Goal: Information Seeking & Learning: Compare options

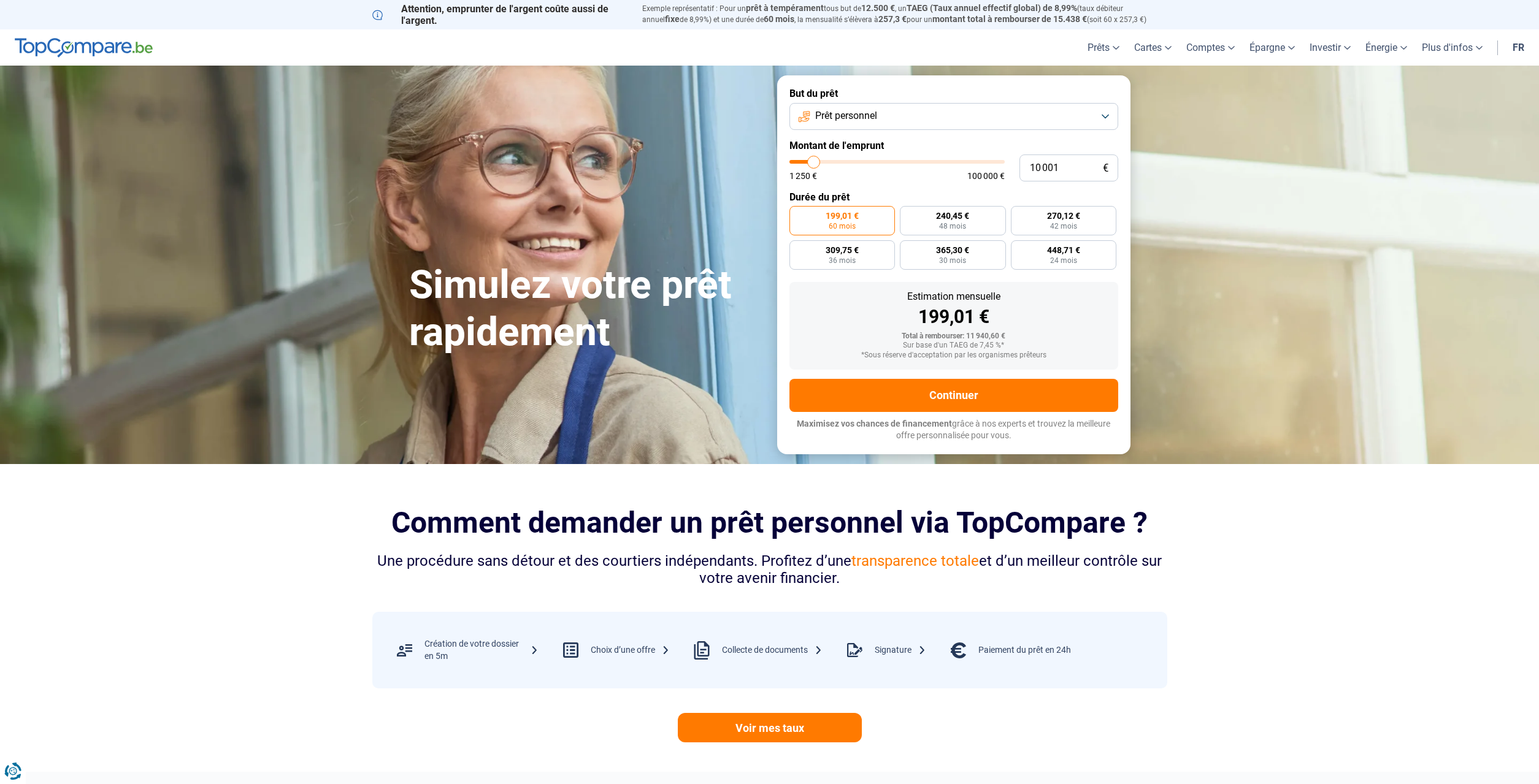
type input "10 250"
type input "10250"
type input "11 750"
type input "11750"
type input "13 750"
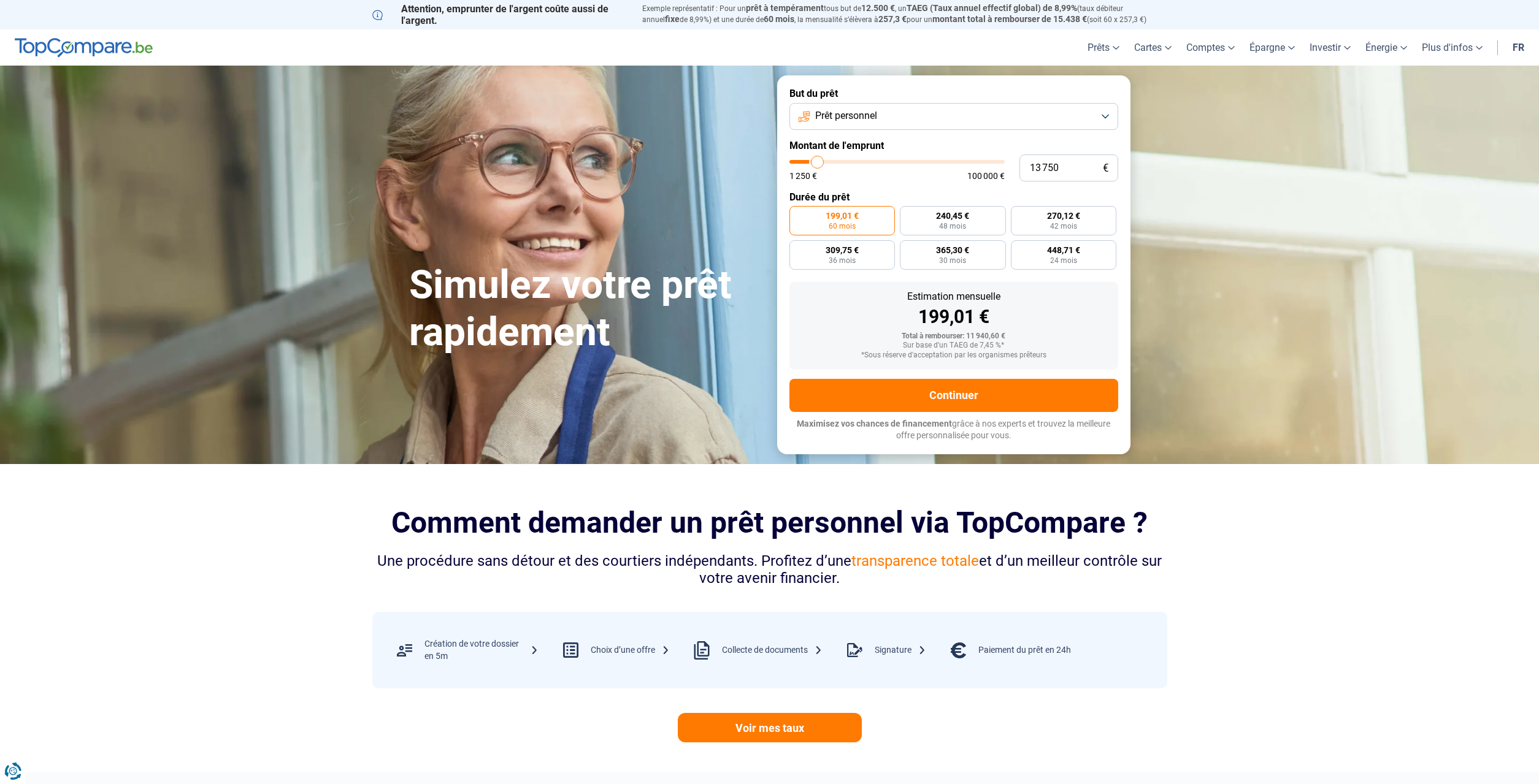
type input "13750"
type input "17 500"
type input "17500"
type input "19 500"
type input "19500"
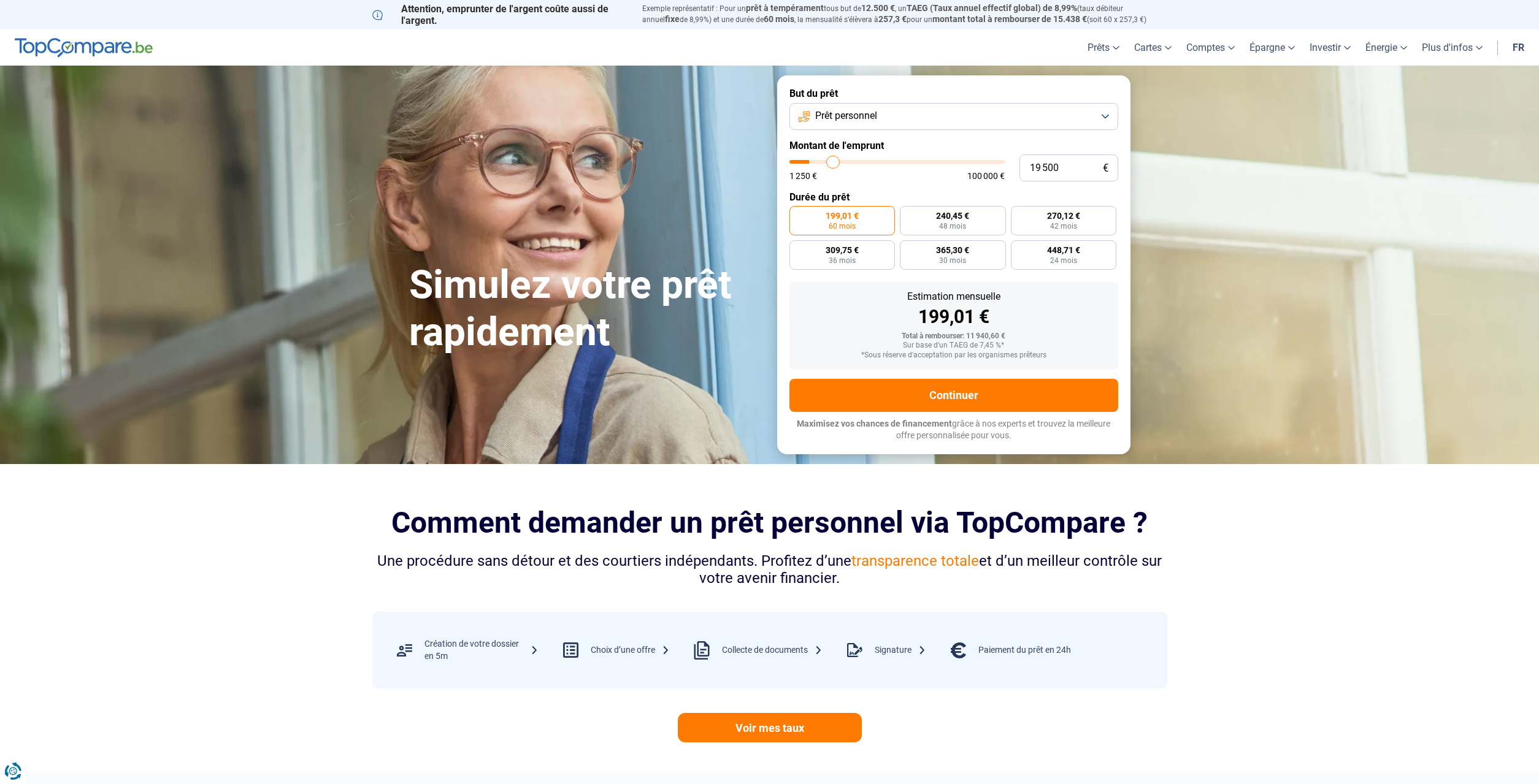
type input "20 750"
type input "20750"
type input "21 000"
type input "21000"
type input "21 250"
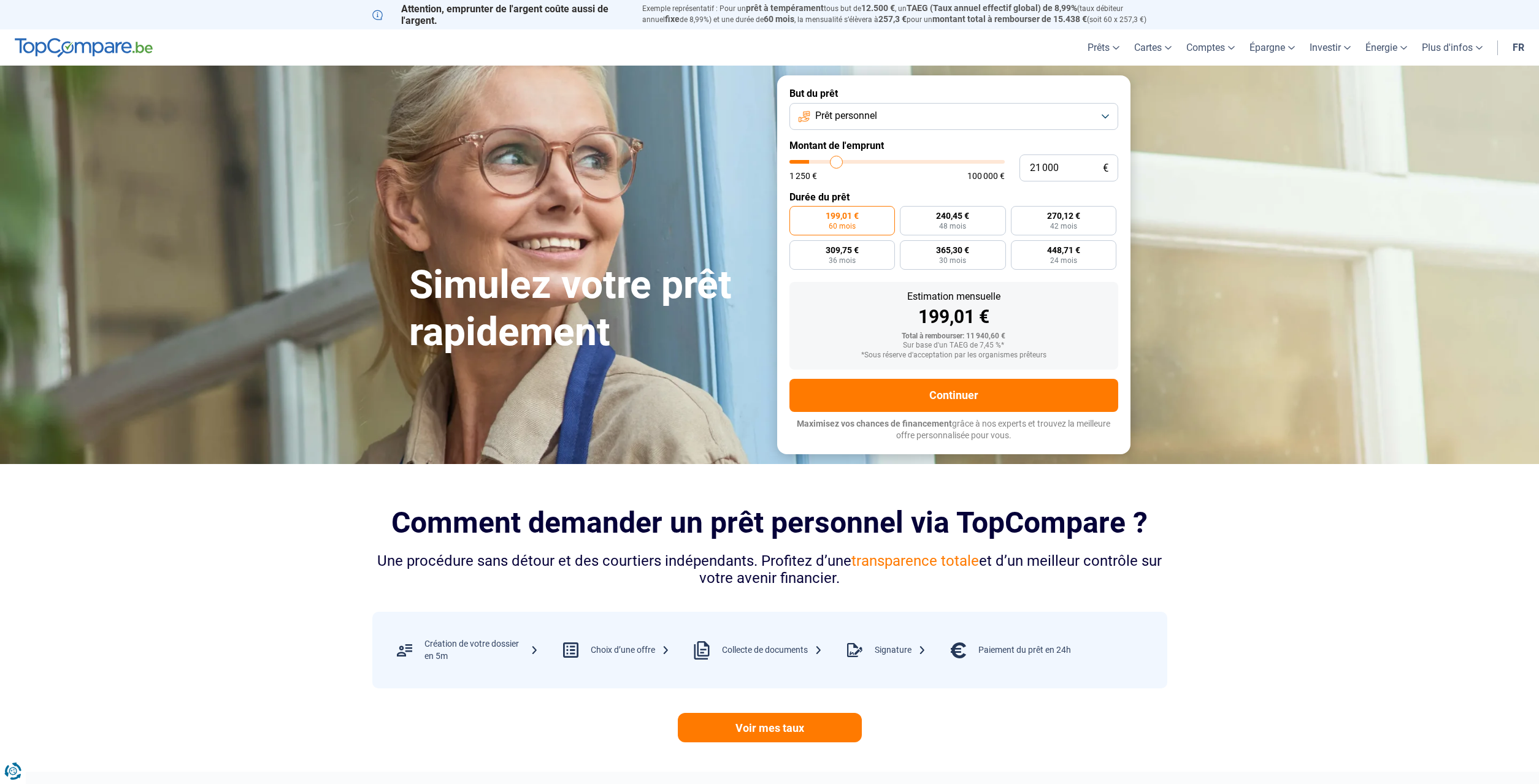
type input "21250"
type input "21 500"
type input "21500"
type input "22 250"
type input "22250"
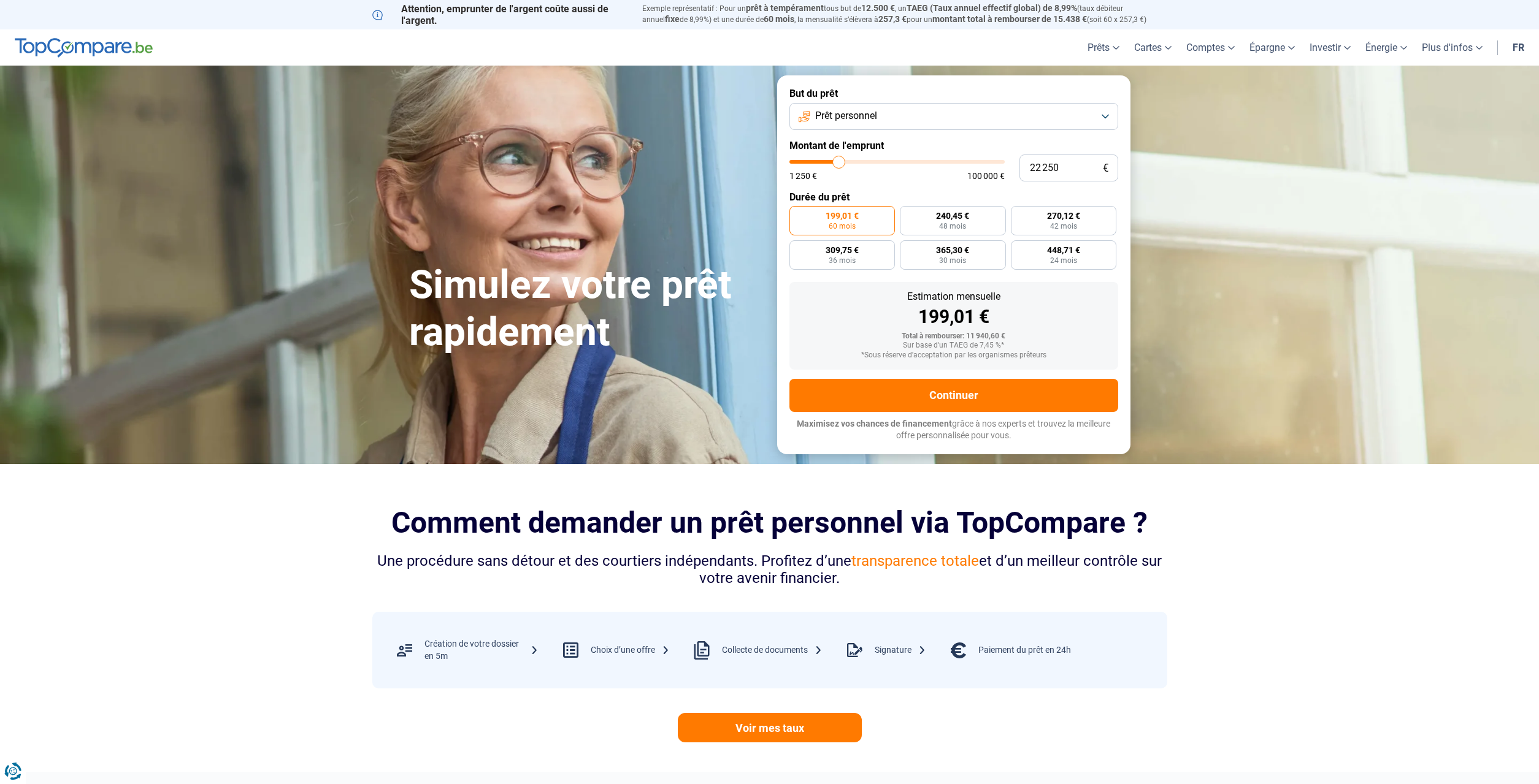
type input "22 500"
type input "22500"
type input "23 000"
type input "23000"
type input "23 250"
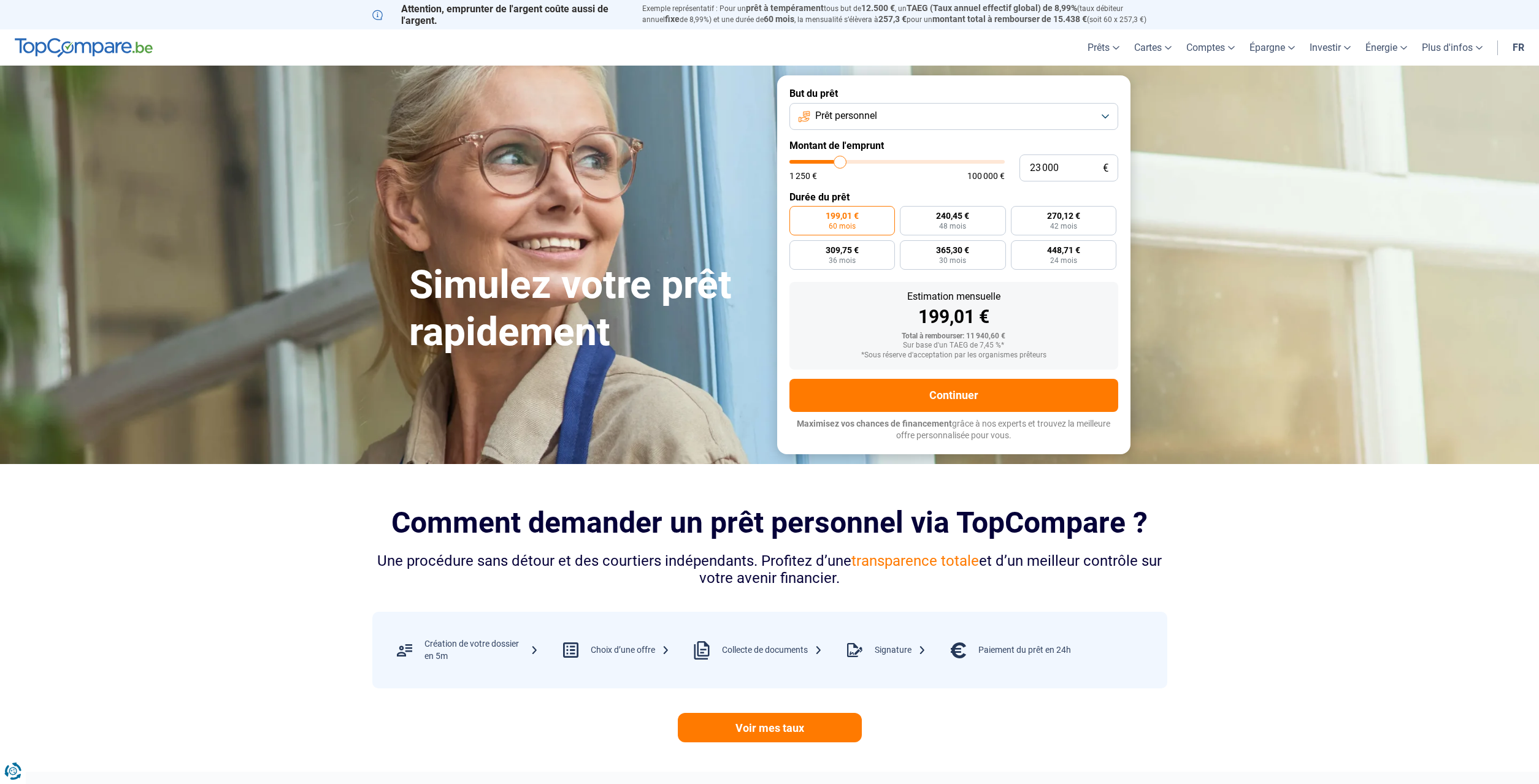
type input "23250"
type input "24 250"
type input "24250"
type input "24 750"
type input "24750"
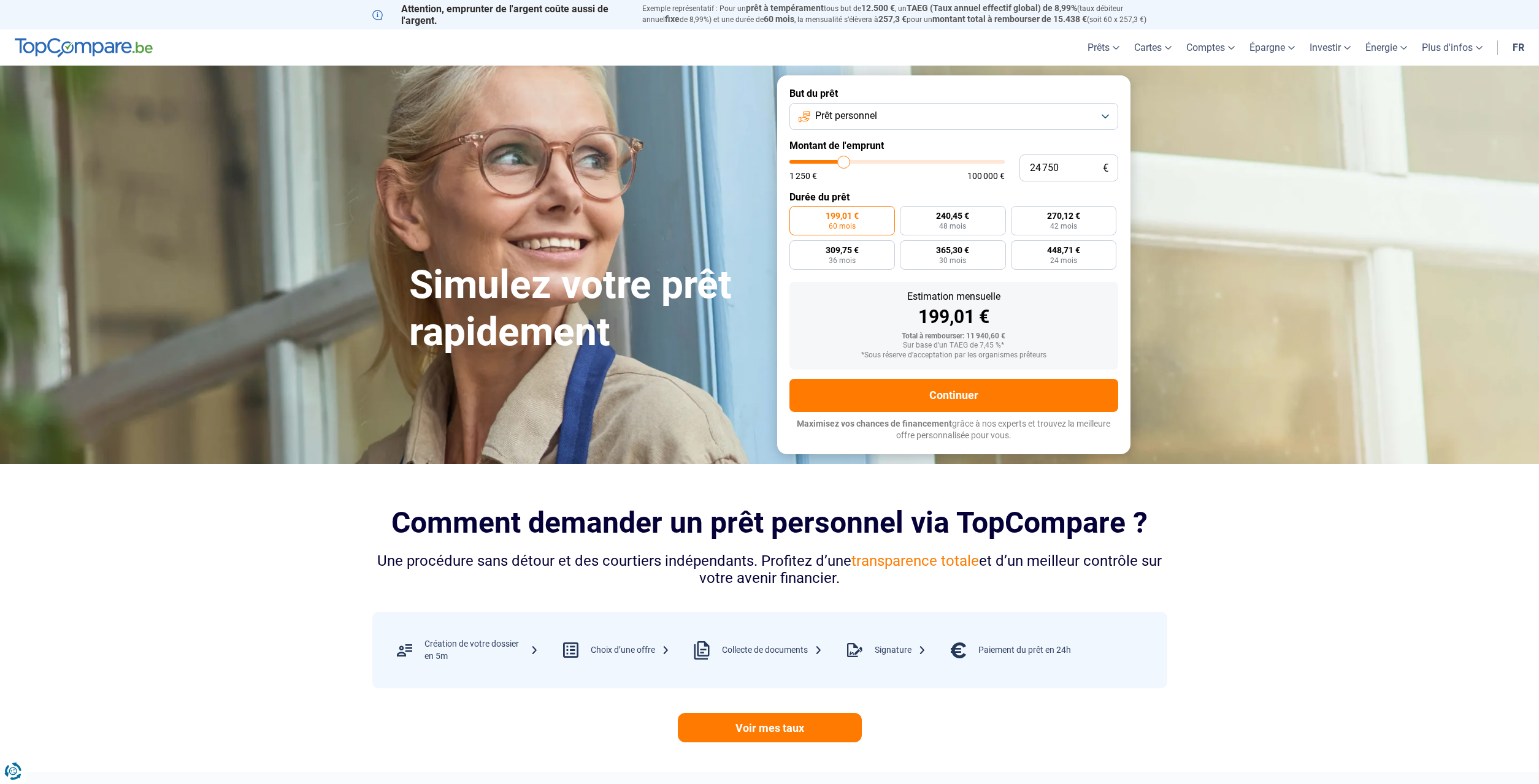
type input "25 500"
type input "25500"
type input "25 750"
type input "25750"
type input "26 000"
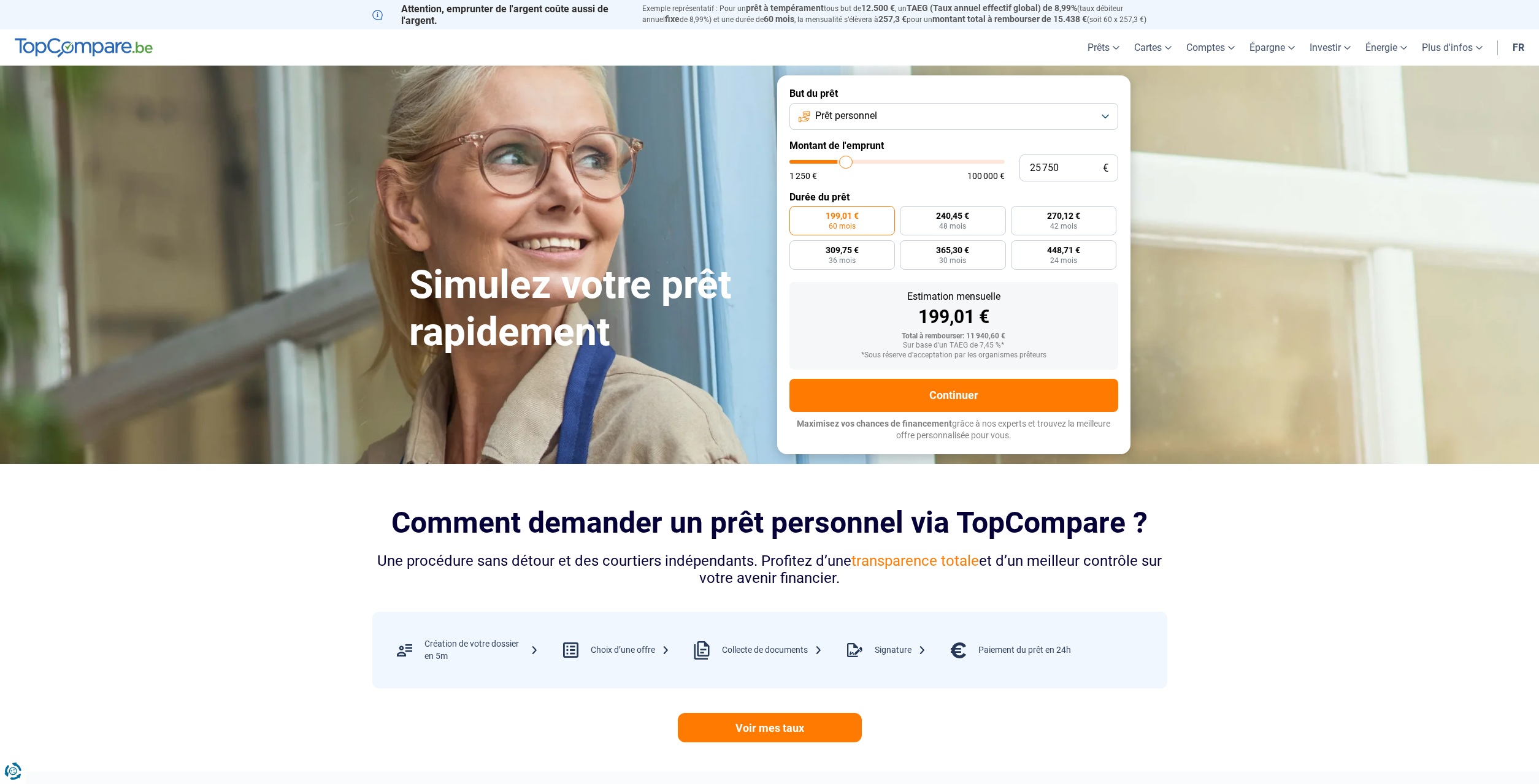
type input "26000"
type input "26 250"
type input "26250"
type input "26 750"
type input "26750"
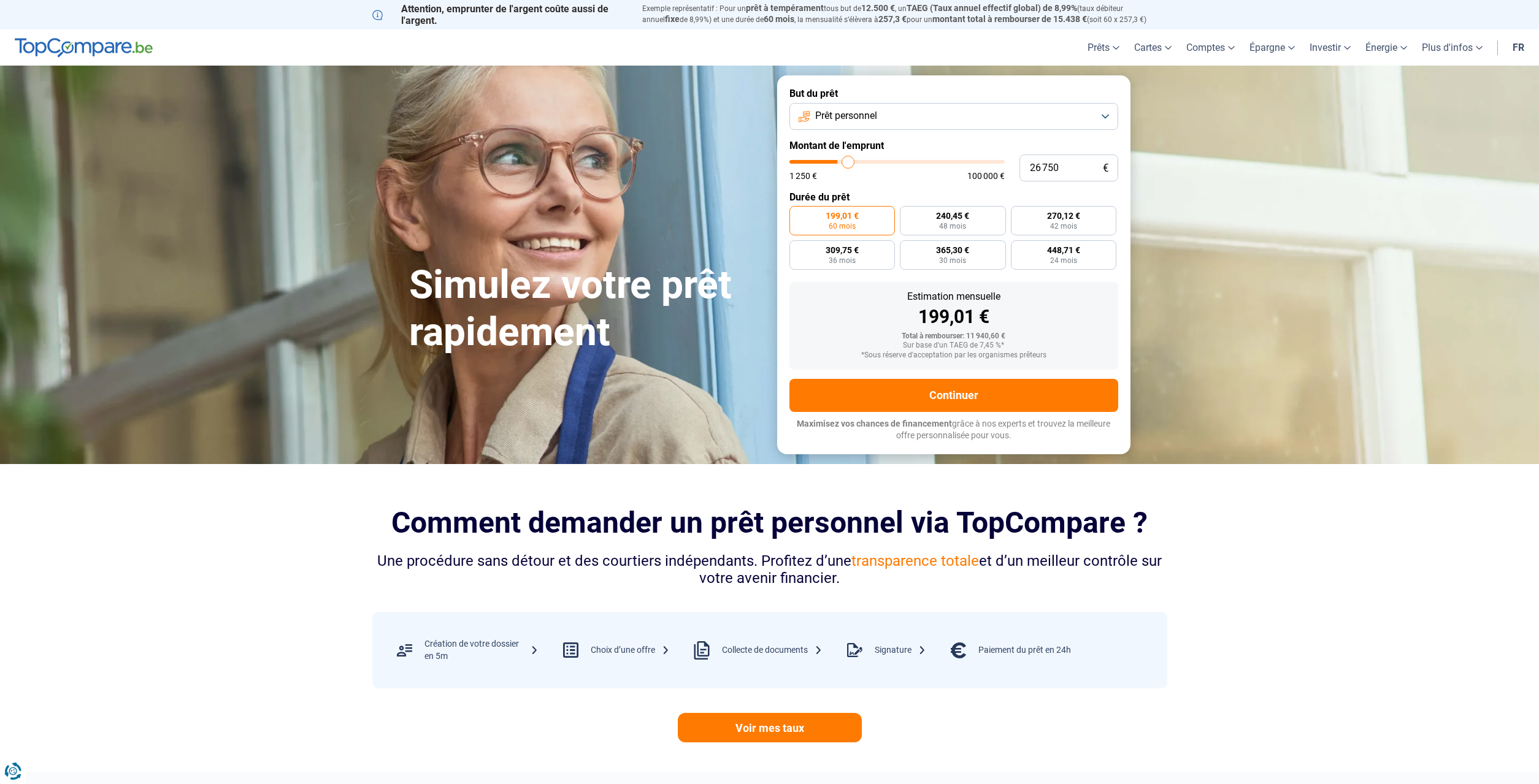
type input "27 000"
type input "27000"
type input "27 500"
type input "27500"
type input "27 750"
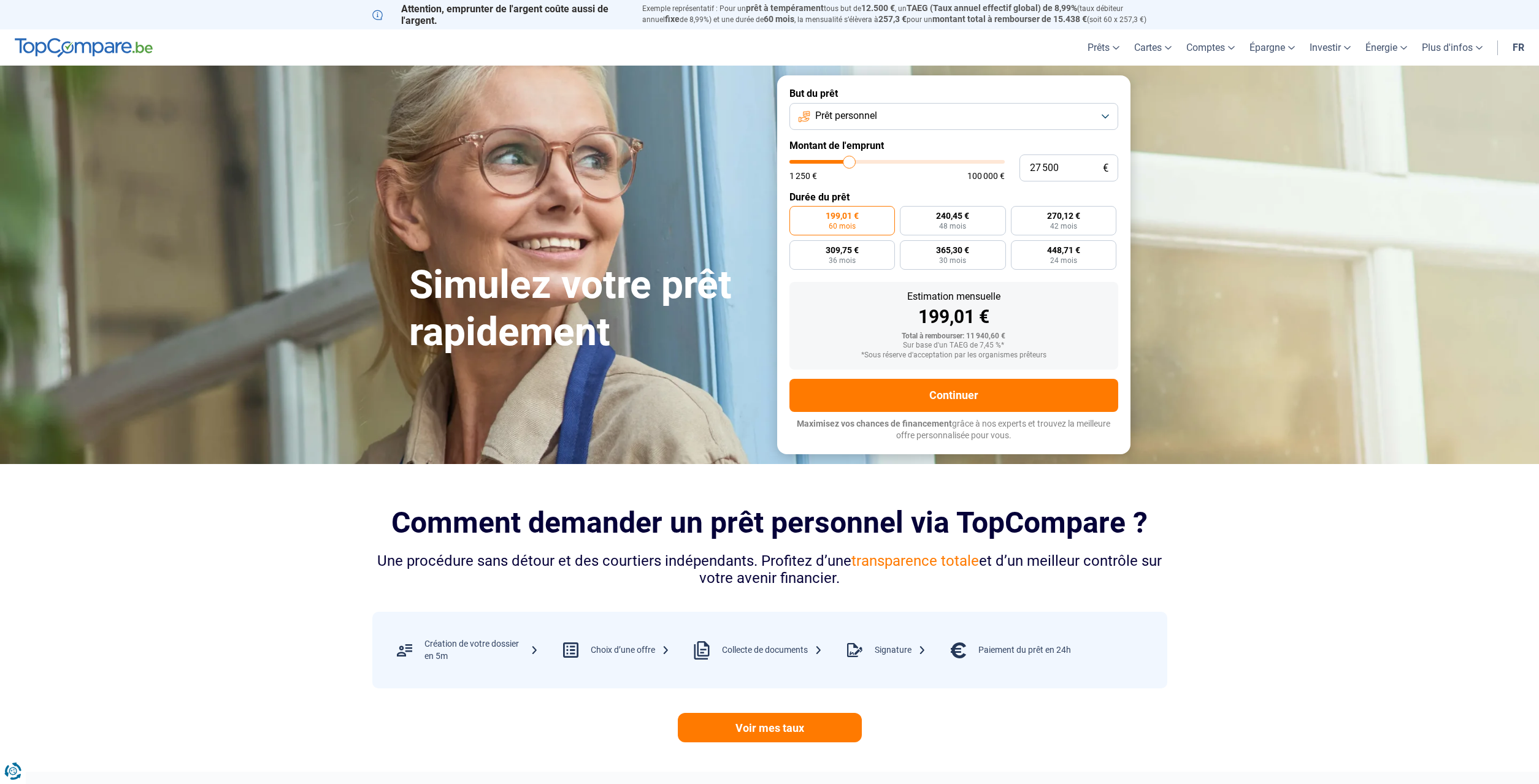
type input "27750"
type input "28 250"
type input "28250"
type input "27 750"
type input "27750"
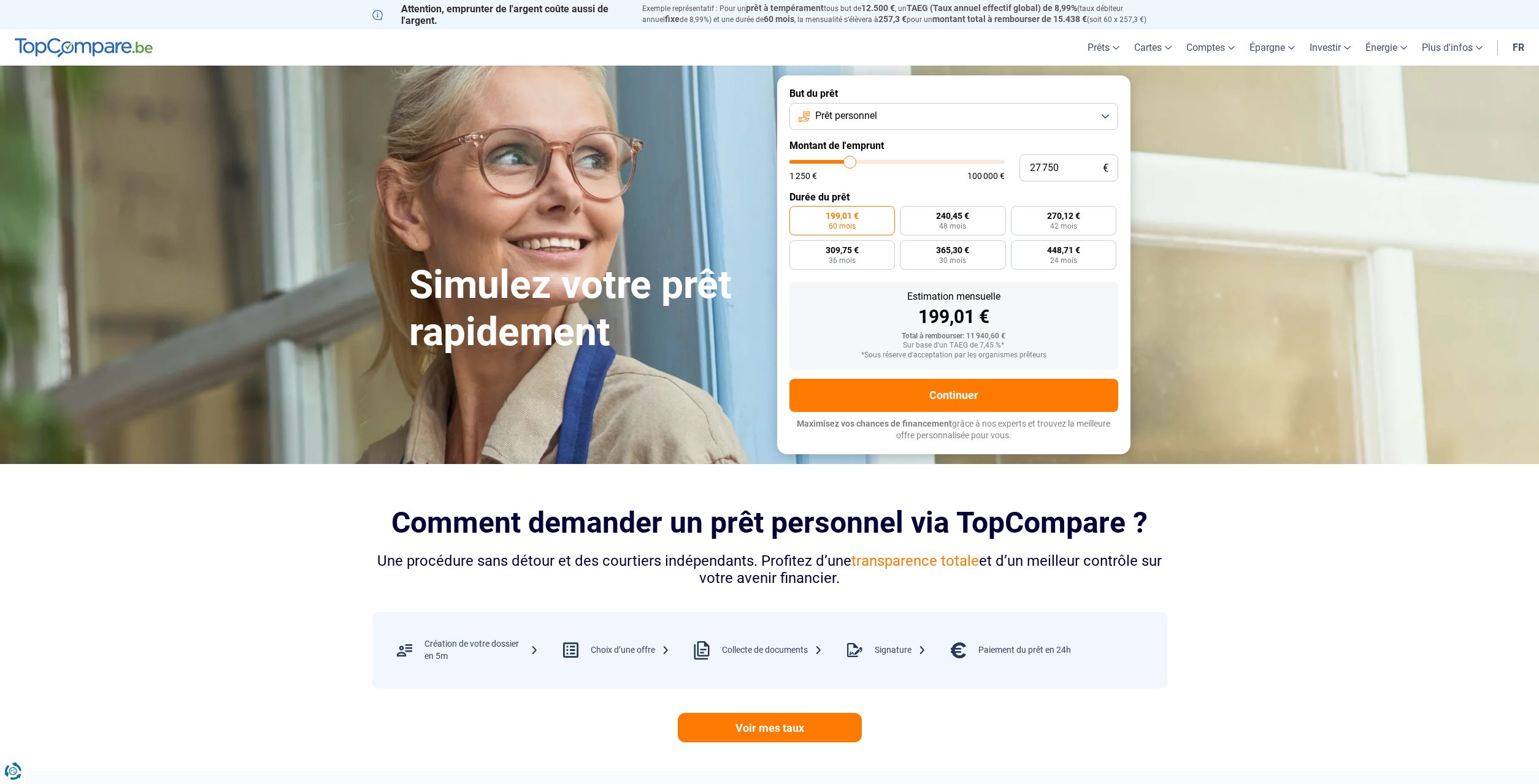
type input "25 750"
type input "25750"
type input "23 750"
type input "23750"
type input "22 500"
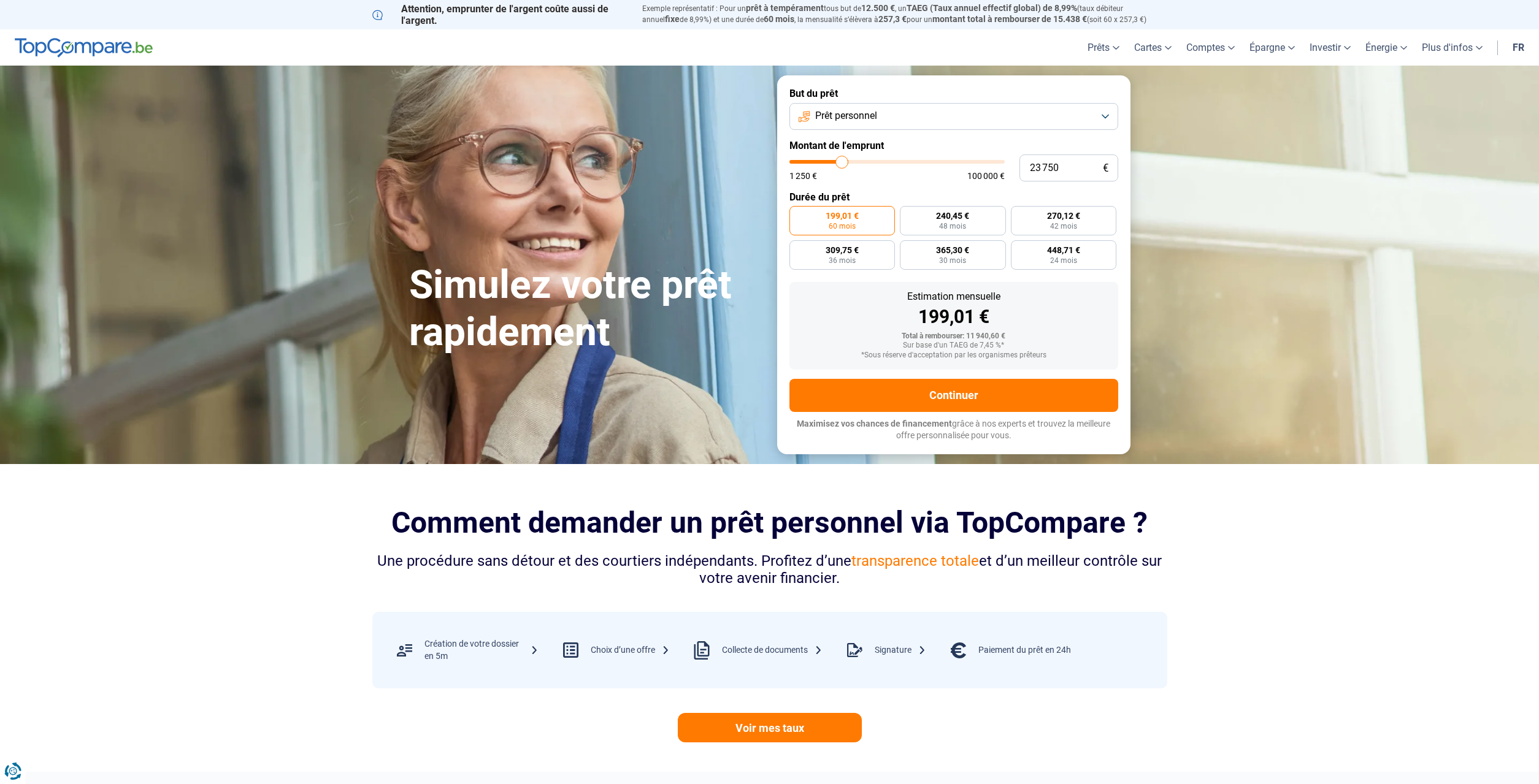
type input "22500"
type input "20 250"
type input "20250"
type input "20 000"
type input "20000"
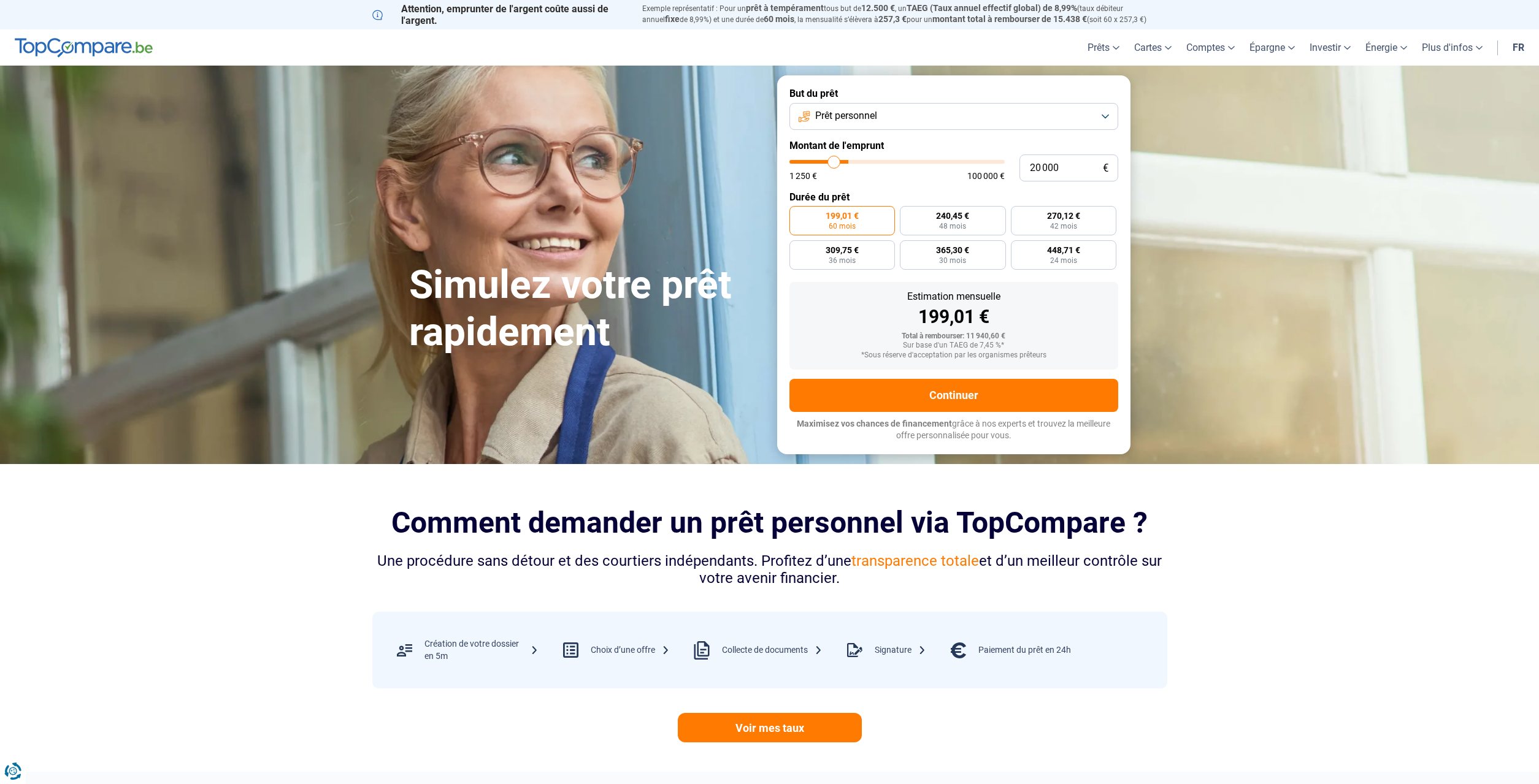
type input "18 000"
type input "18000"
type input "17 750"
type input "17750"
type input "17 500"
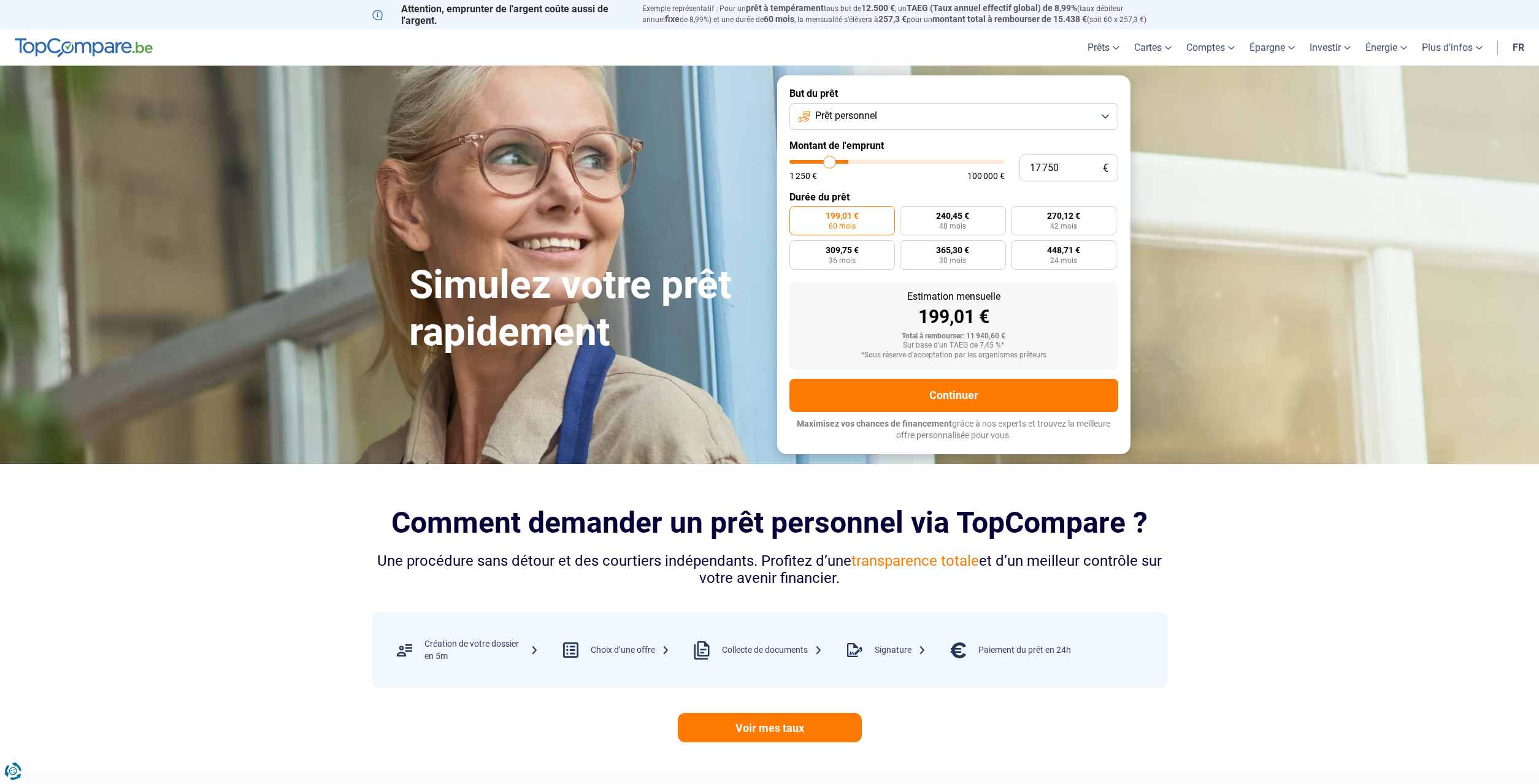
type input "17500"
type input "17 000"
type input "17000"
type input "14 500"
type input "14500"
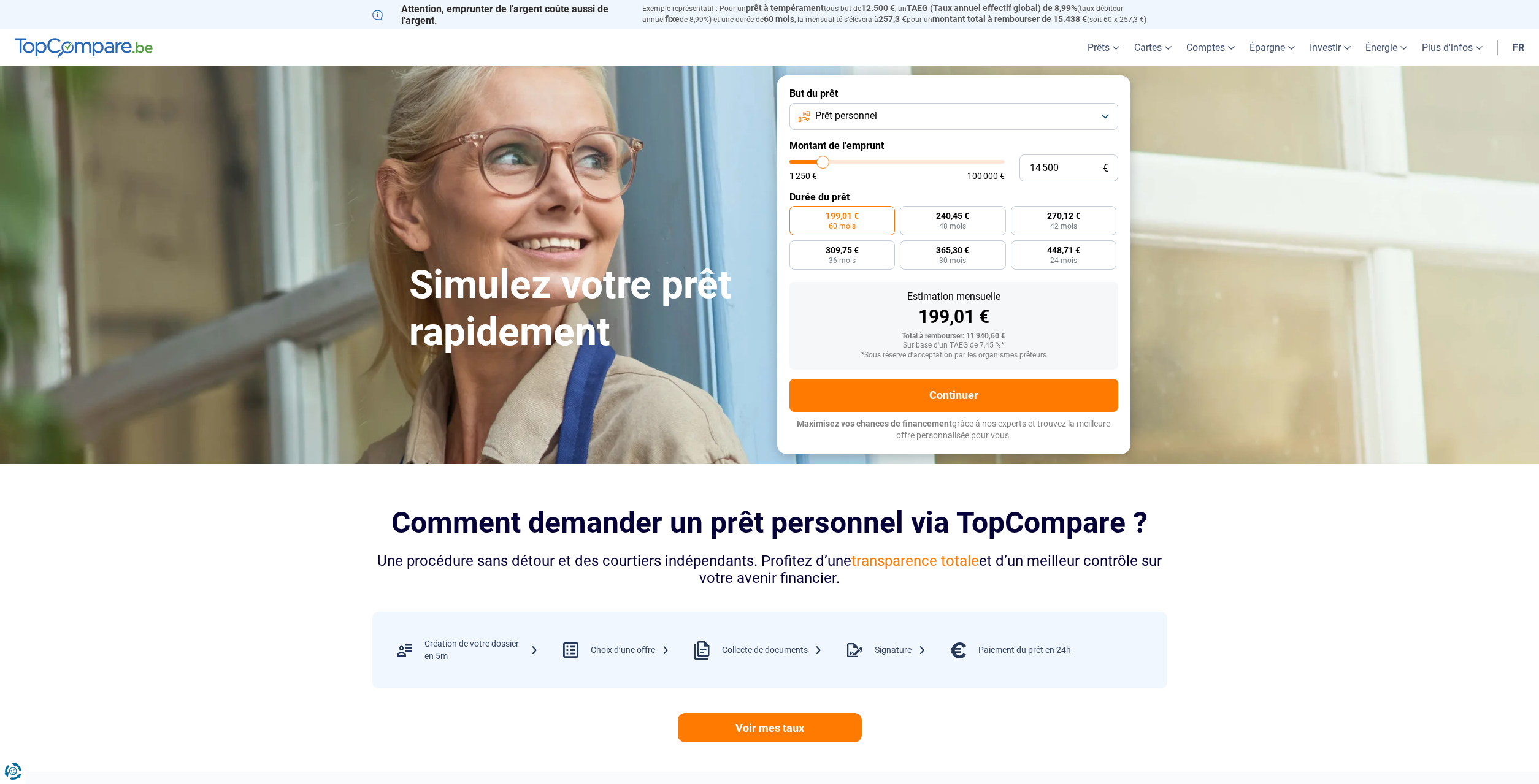
type input "11 000"
type input "11000"
type input "7 750"
type input "7750"
type input "3 500"
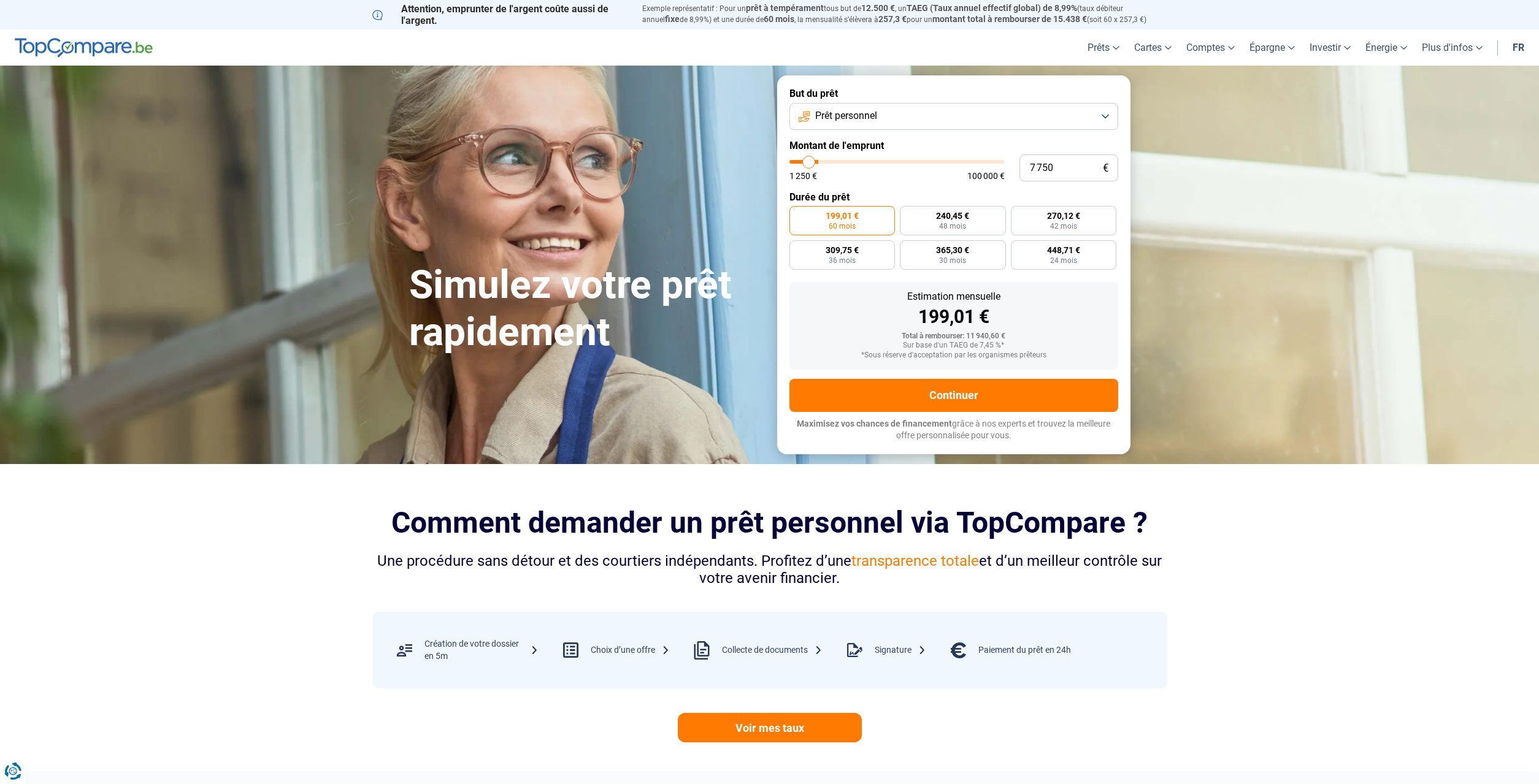
type input "3500"
type input "1 500"
type input "1500"
type input "1 250"
type input "1250"
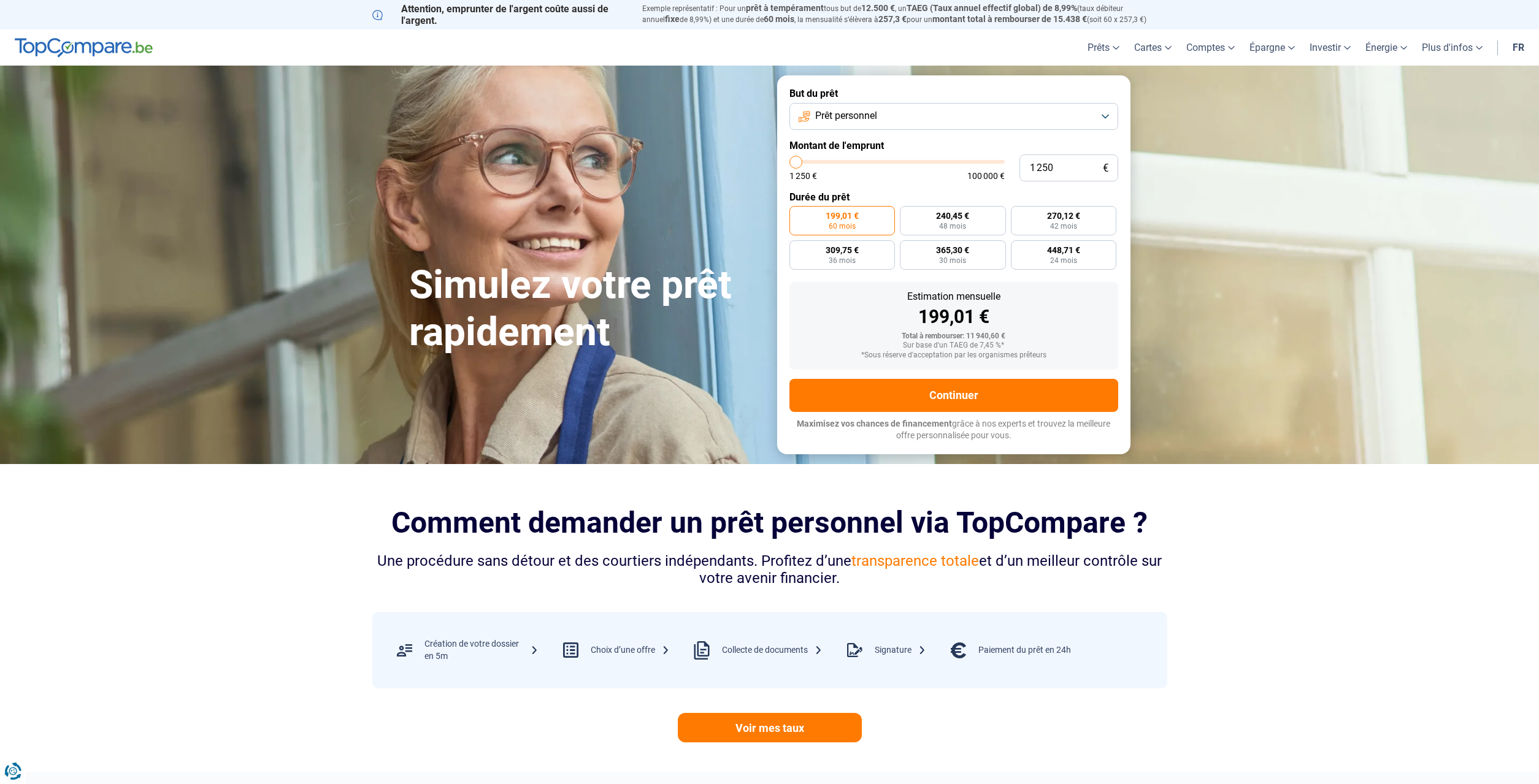
type input "3 000"
type input "3000"
type input "4 000"
type input "4000"
type input "4 750"
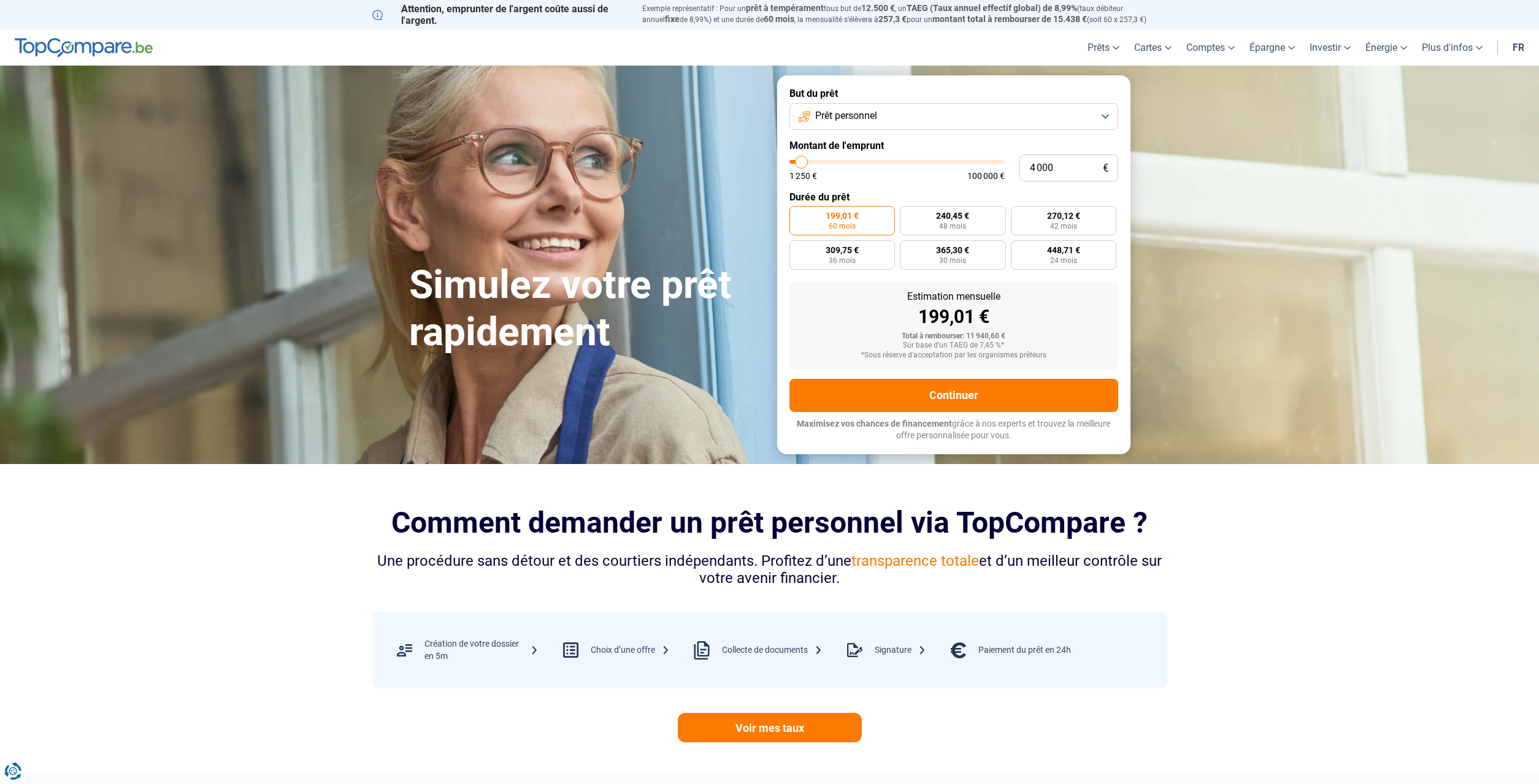
type input "4750"
type input "5 750"
type input "5750"
type input "6 000"
type input "6000"
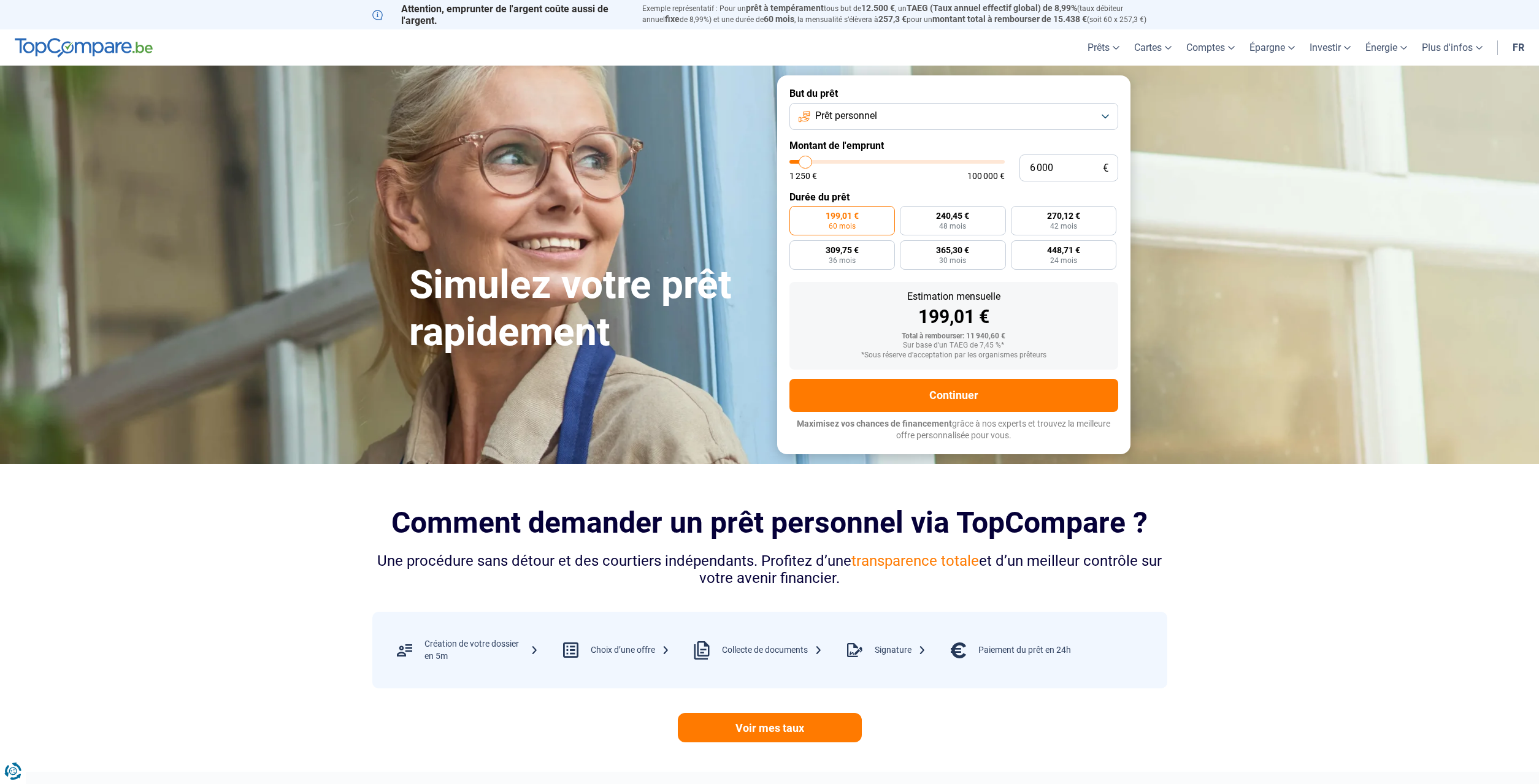
type input "5 750"
type input "5750"
type input "5 500"
type input "5500"
type input "5 000"
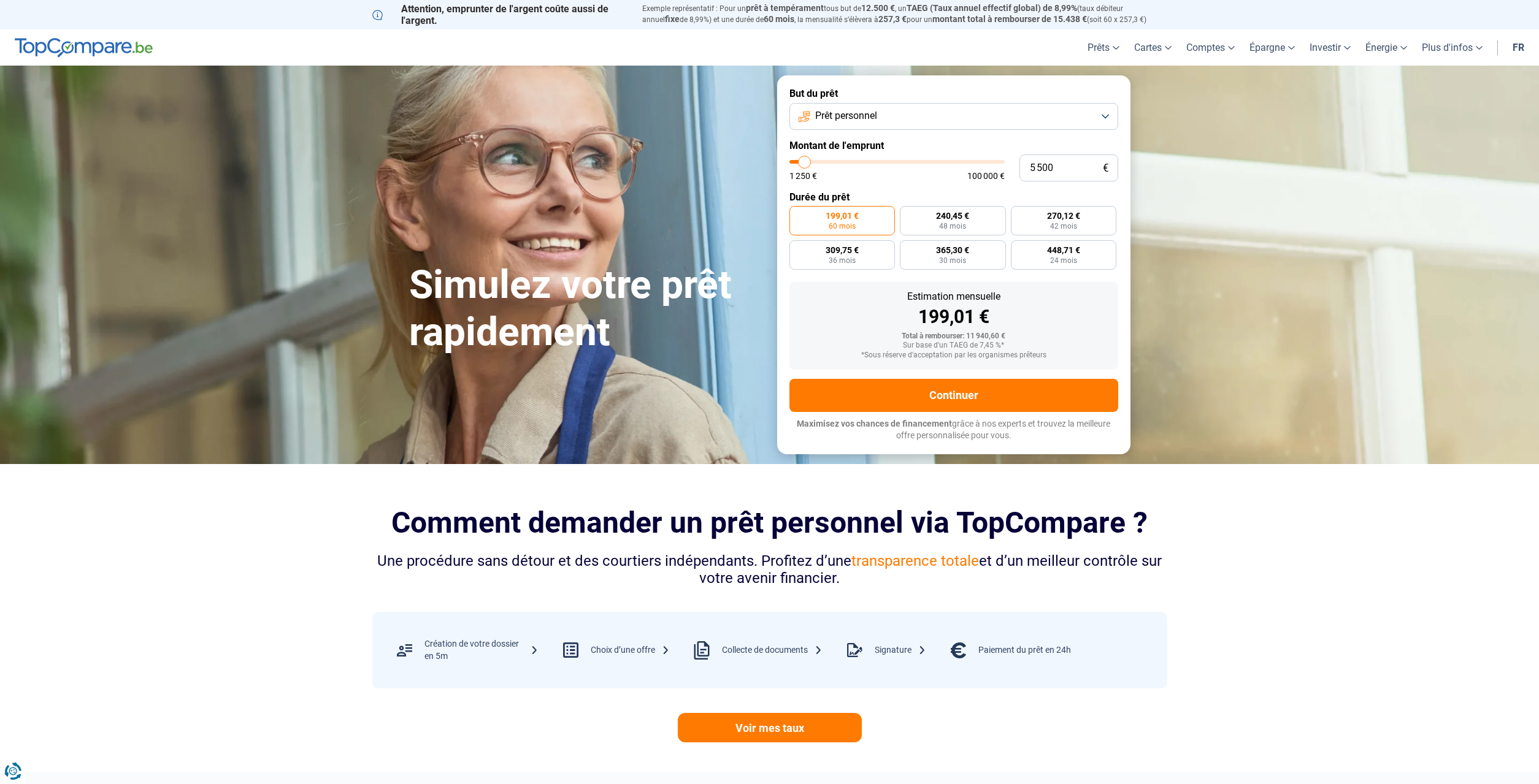
type input "5000"
type input "4 500"
type input "4500"
type input "4 000"
type input "4000"
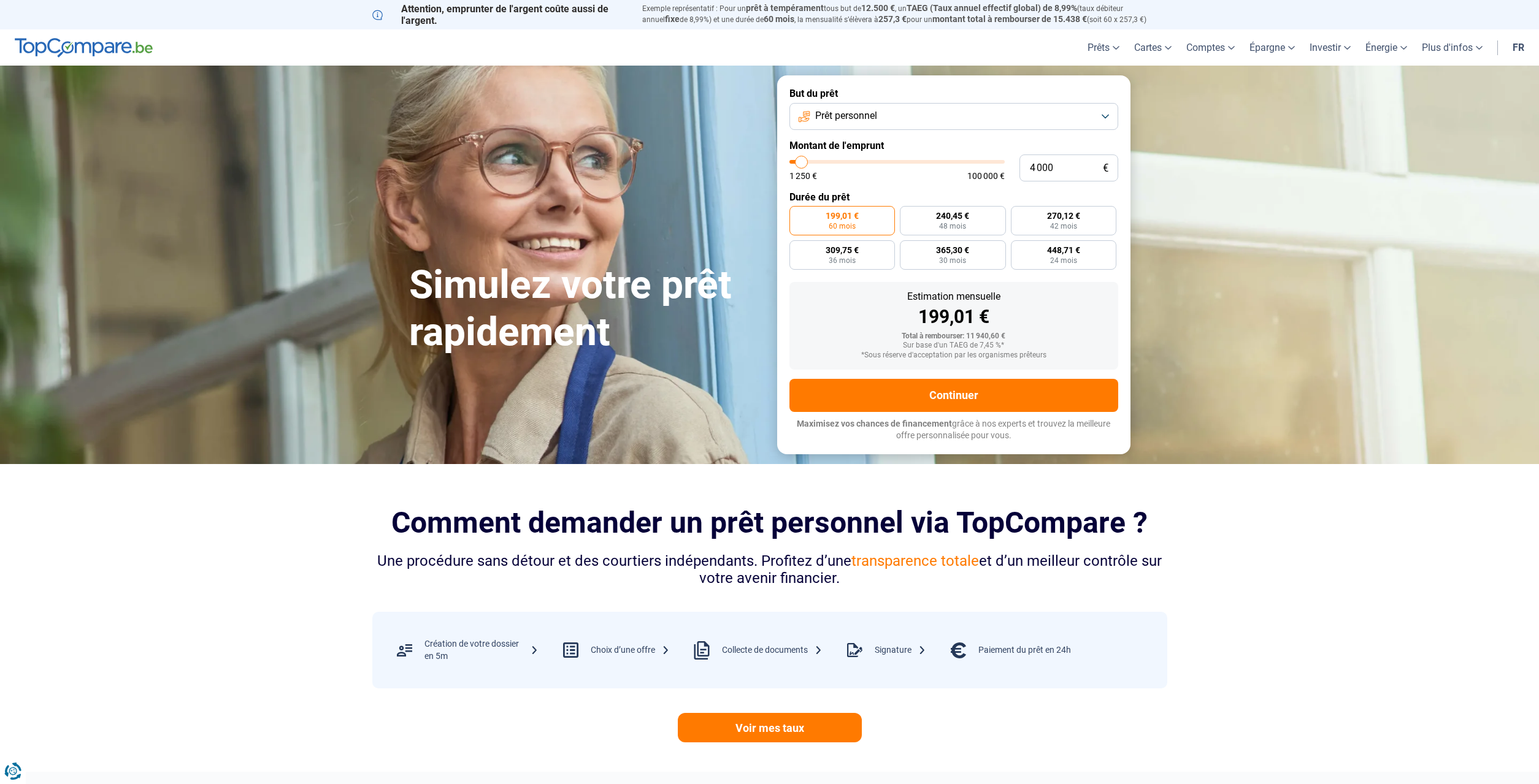
type input "3 250"
type input "3250"
type input "2 750"
type input "2750"
type input "3 250"
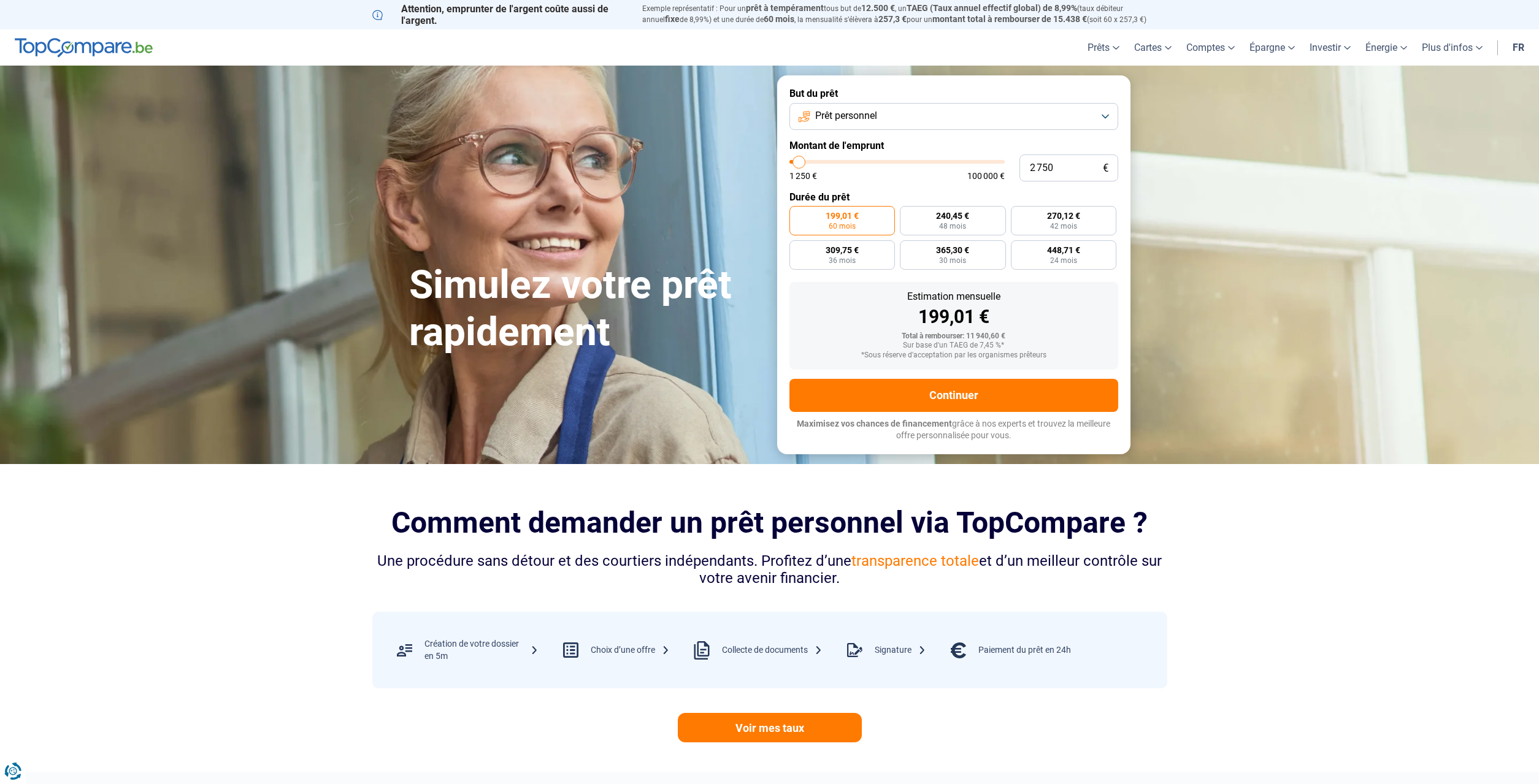
type input "3250"
type input "3 500"
type input "3500"
type input "4 000"
drag, startPoint x: 814, startPoint y: 163, endPoint x: 801, endPoint y: 162, distance: 13.0
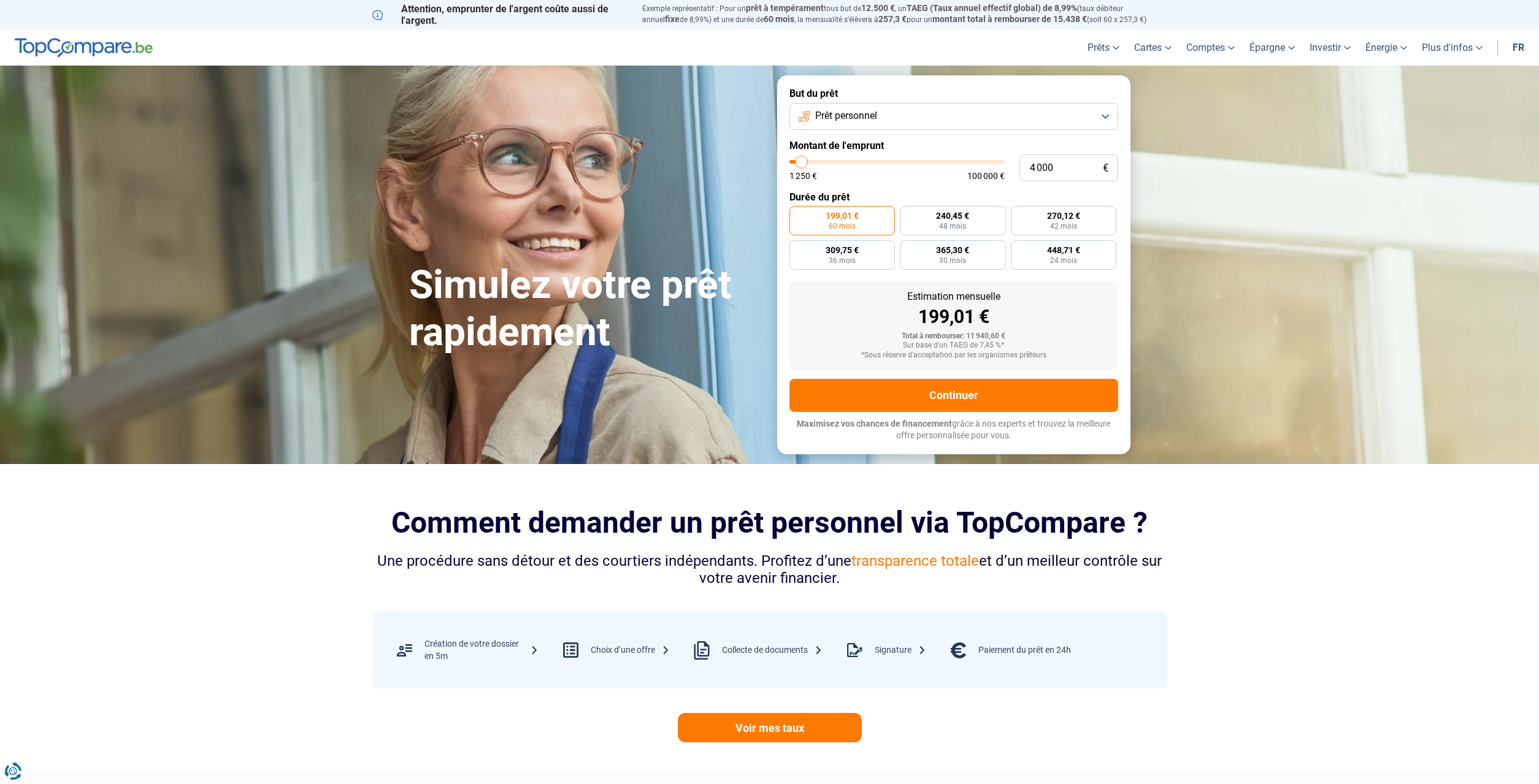
type input "4000"
click at [801, 162] on input "range" at bounding box center [897, 162] width 215 height 4
radio input "true"
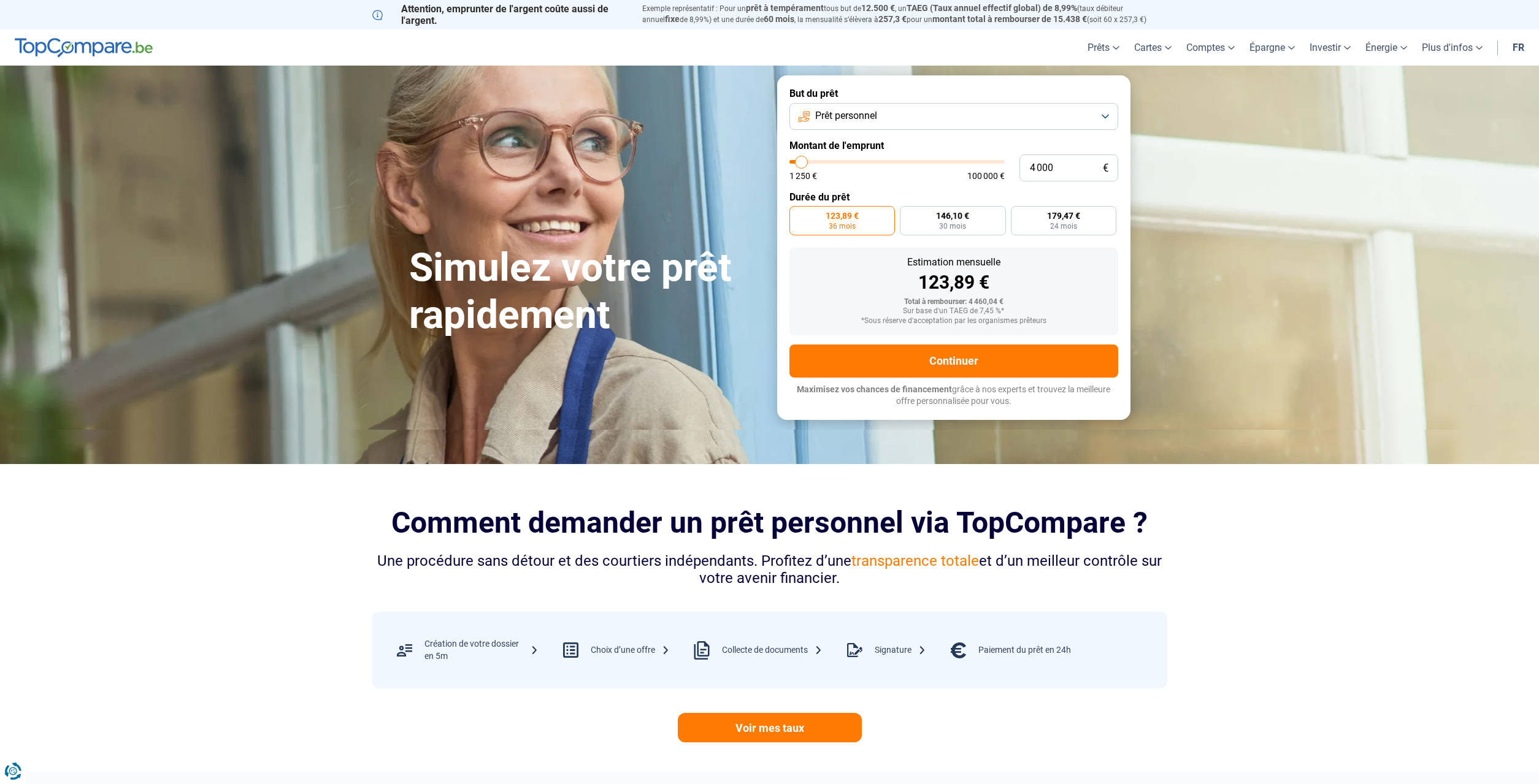
click at [844, 223] on span "36 mois" at bounding box center [842, 226] width 27 height 7
click at [797, 214] on input "123,89 € 36 mois" at bounding box center [794, 210] width 8 height 8
type input "4 500"
type input "4500"
type input "5 000"
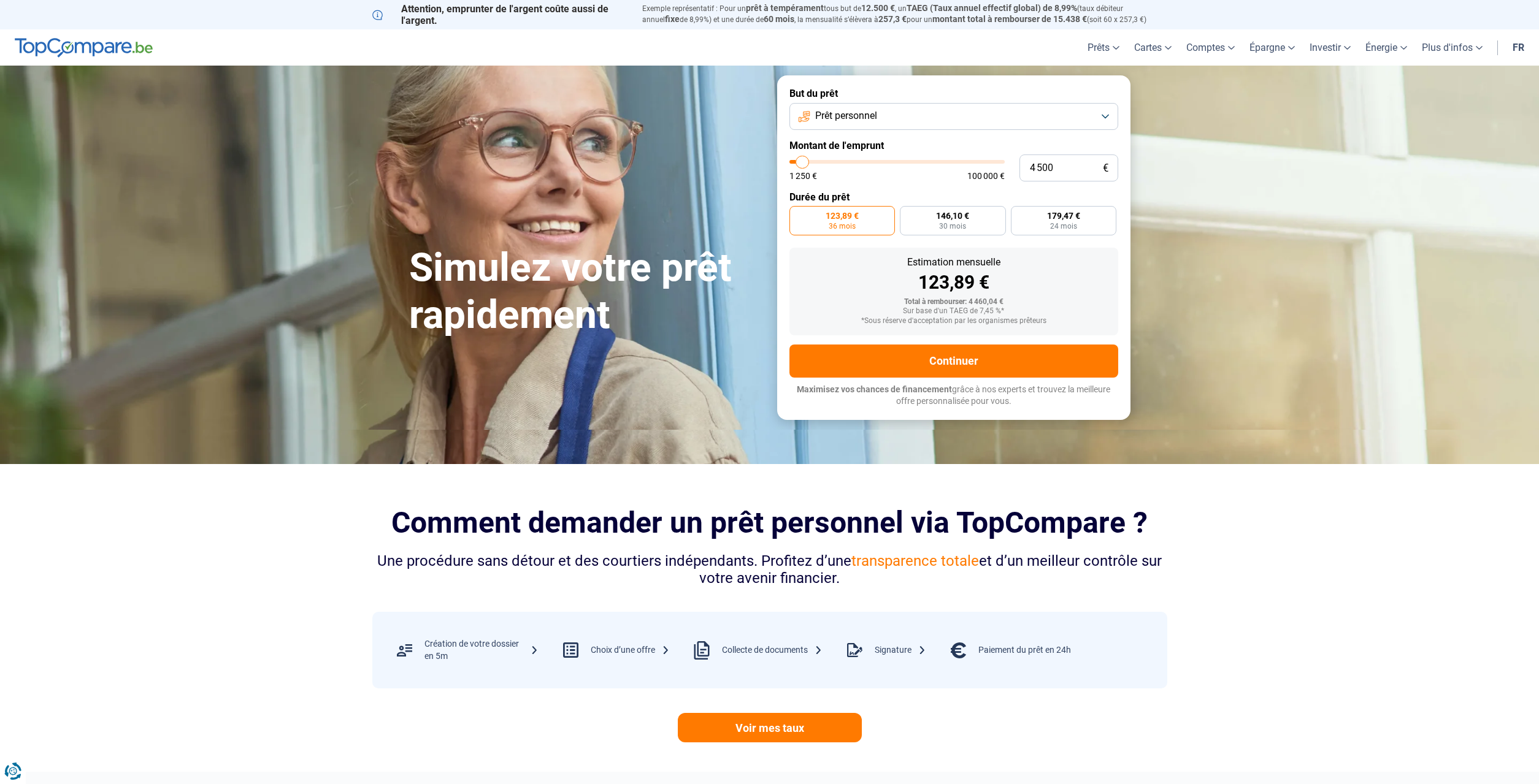
type input "5000"
type input "5 750"
type input "5750"
type input "6 500"
type input "6500"
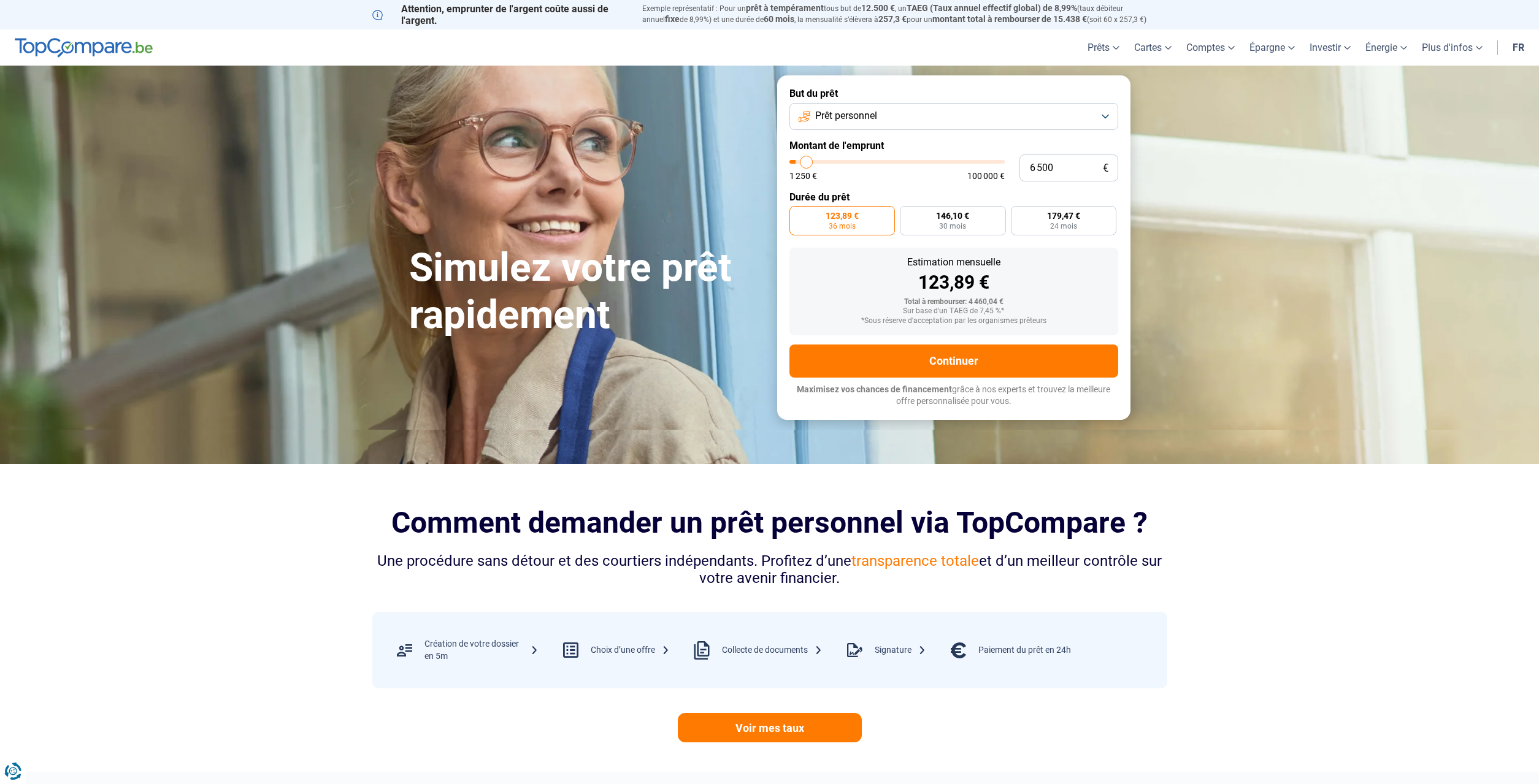
type input "7 000"
type input "7000"
type input "7 250"
type input "7250"
type input "7 500"
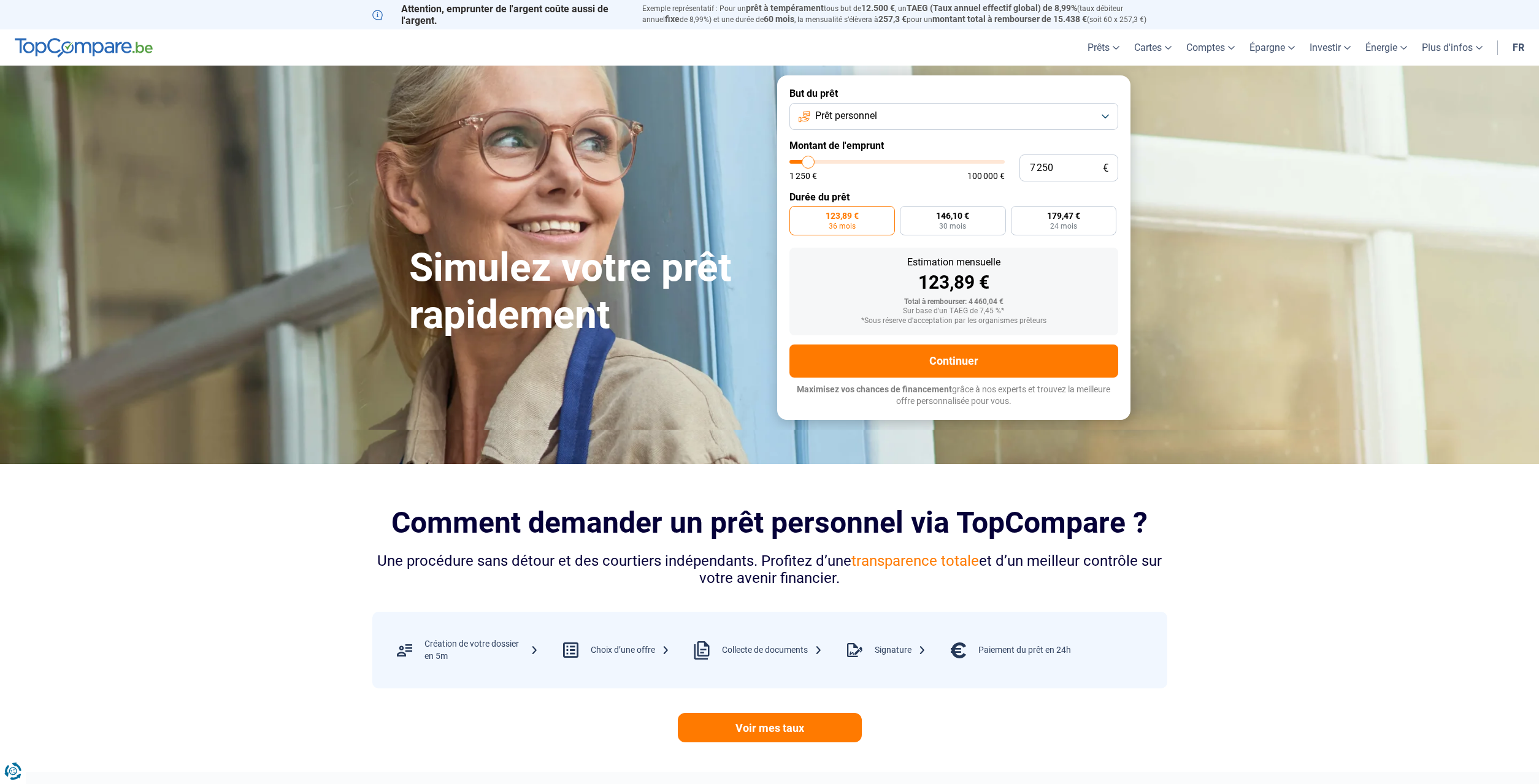
type input "7500"
type input "7 750"
drag, startPoint x: 801, startPoint y: 162, endPoint x: 809, endPoint y: 164, distance: 8.2
type input "7750"
click at [809, 164] on input "range" at bounding box center [897, 162] width 215 height 4
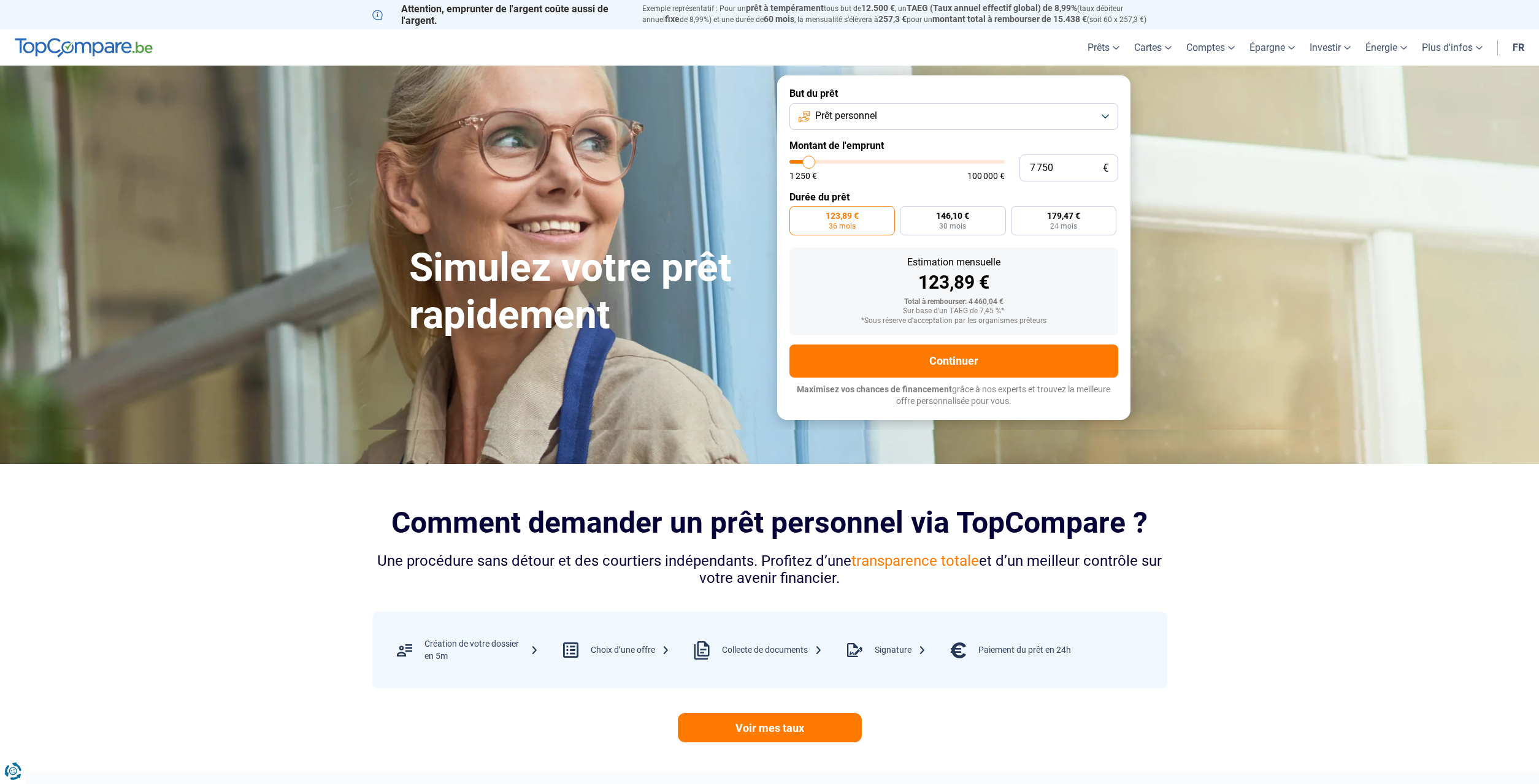
radio input "false"
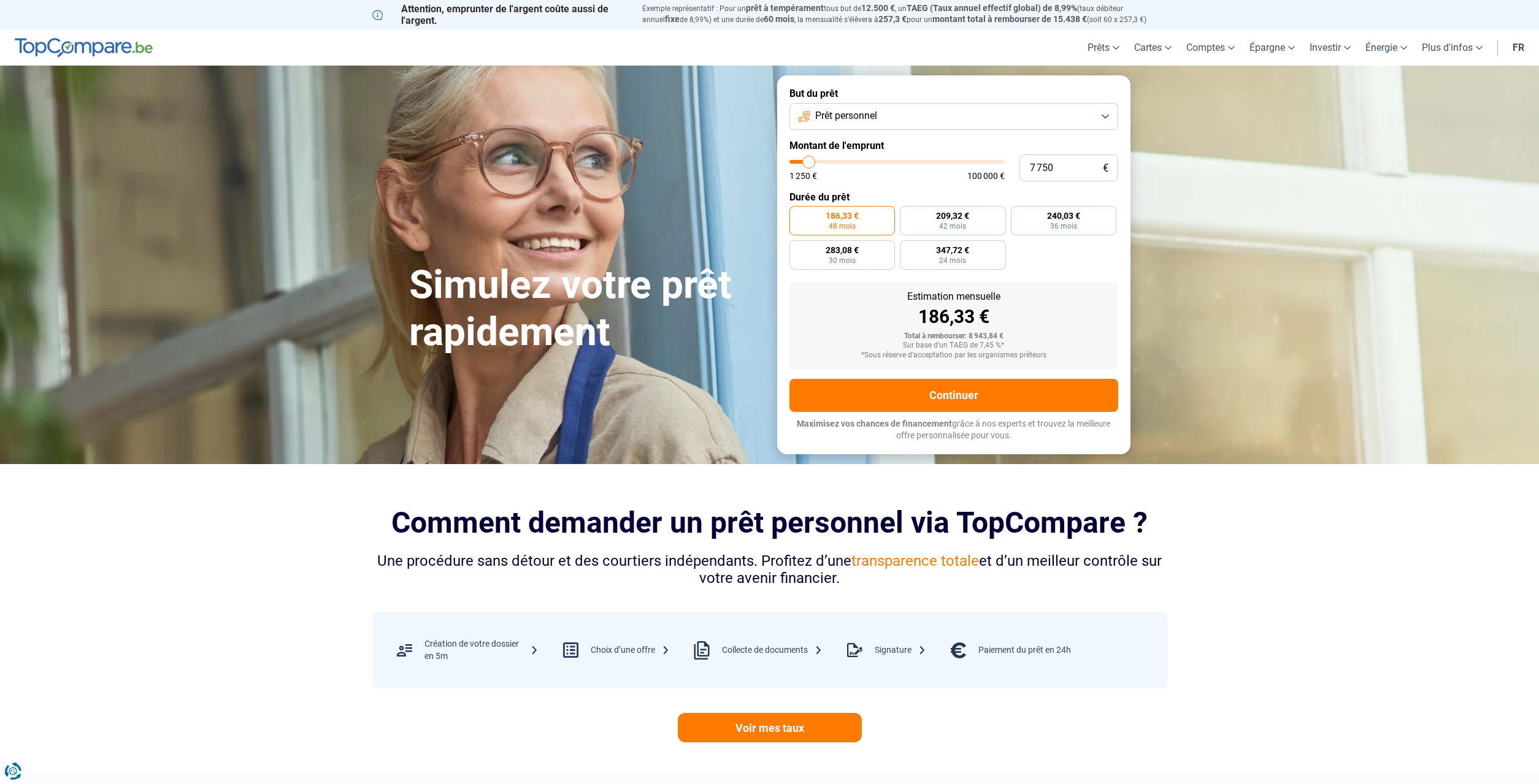
type input "7 250"
type input "7250"
type input "7 000"
type input "7000"
type input "6 250"
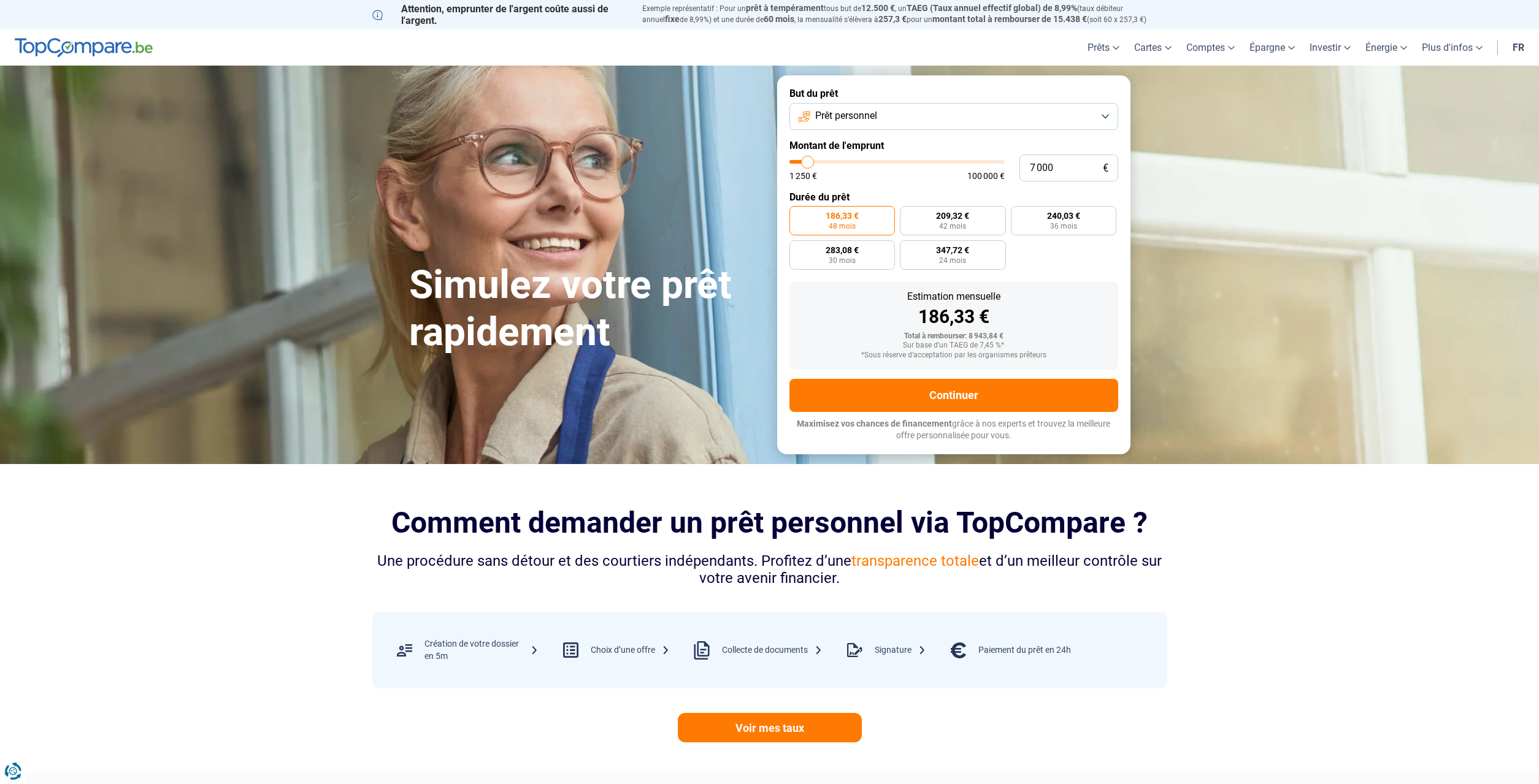
type input "6250"
type input "6 000"
type input "6000"
type input "5 500"
type input "5500"
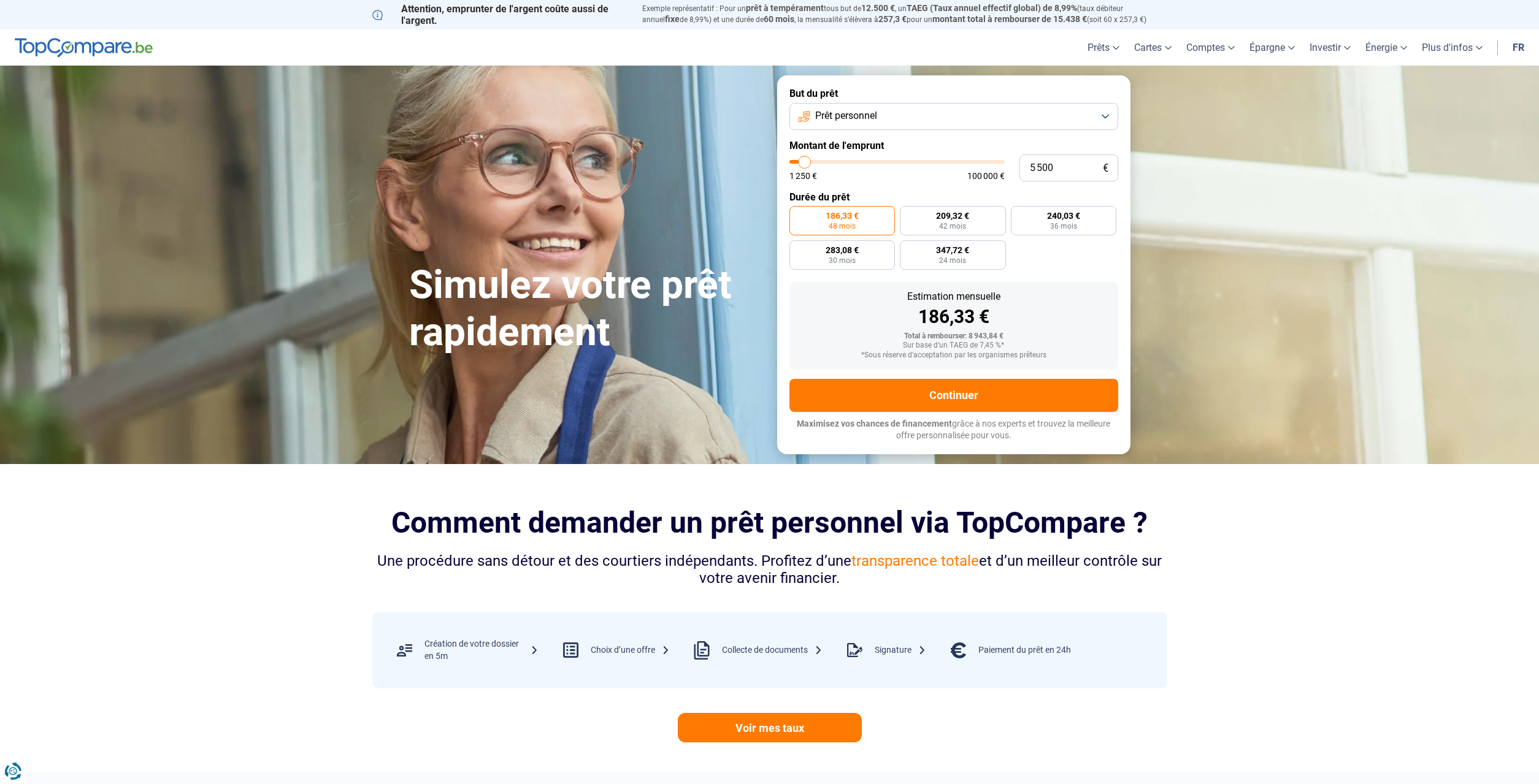
type input "5 000"
type input "5000"
type input "4 750"
type input "4750"
type input "4 500"
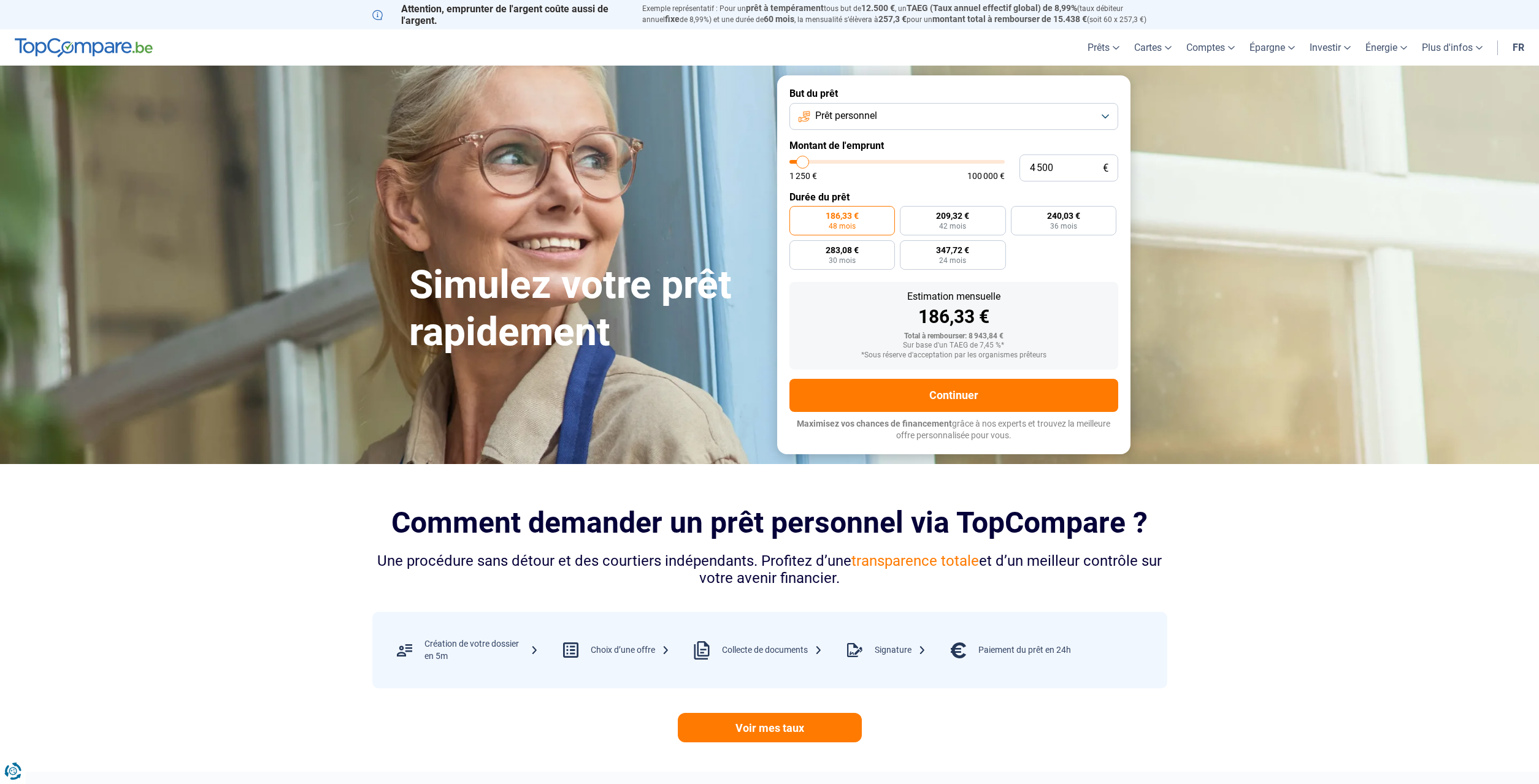
type input "4500"
type input "4 250"
type input "4250"
type input "4 000"
type input "4000"
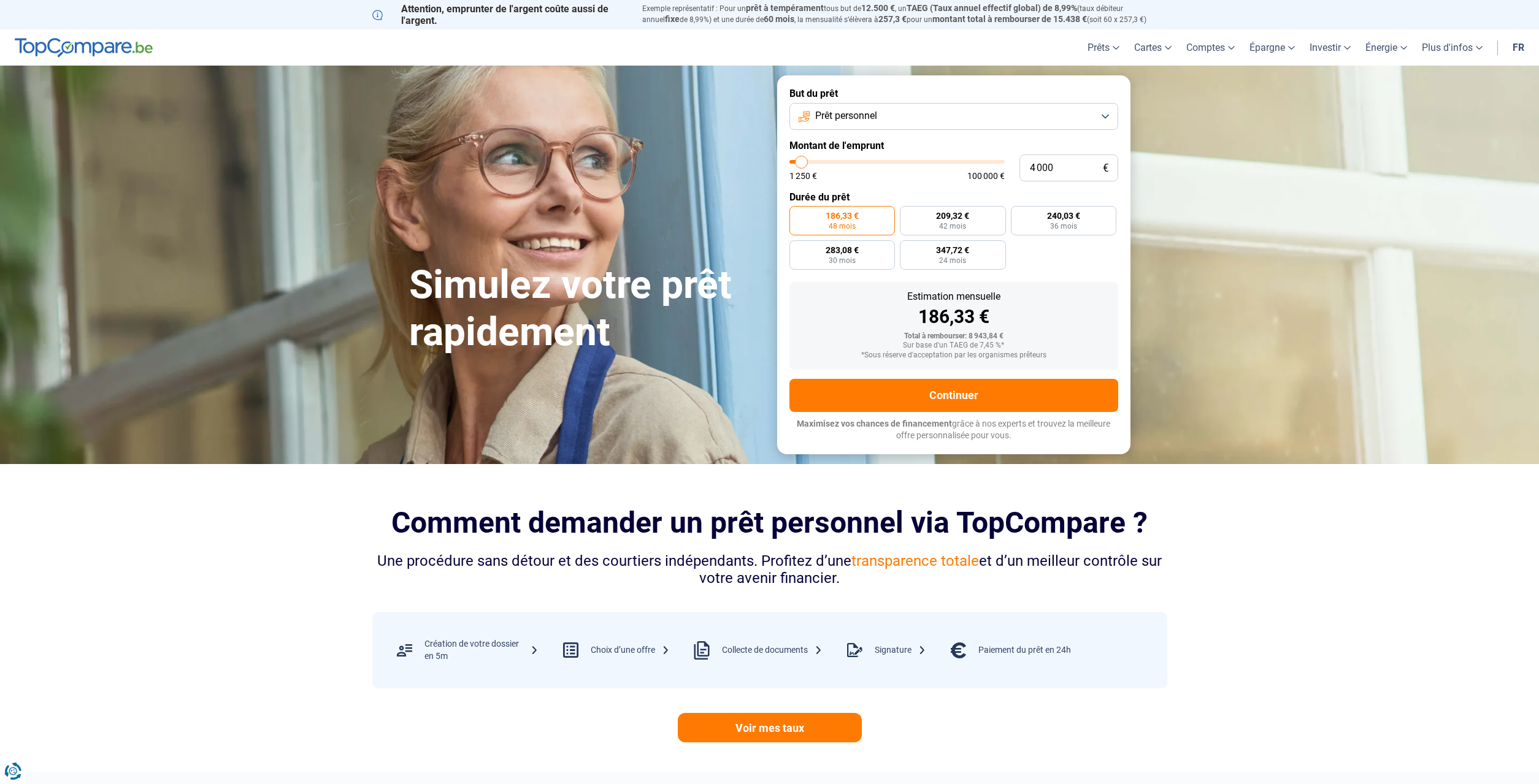
type input "4 250"
type input "4250"
type input "4 500"
type input "4500"
type input "4 750"
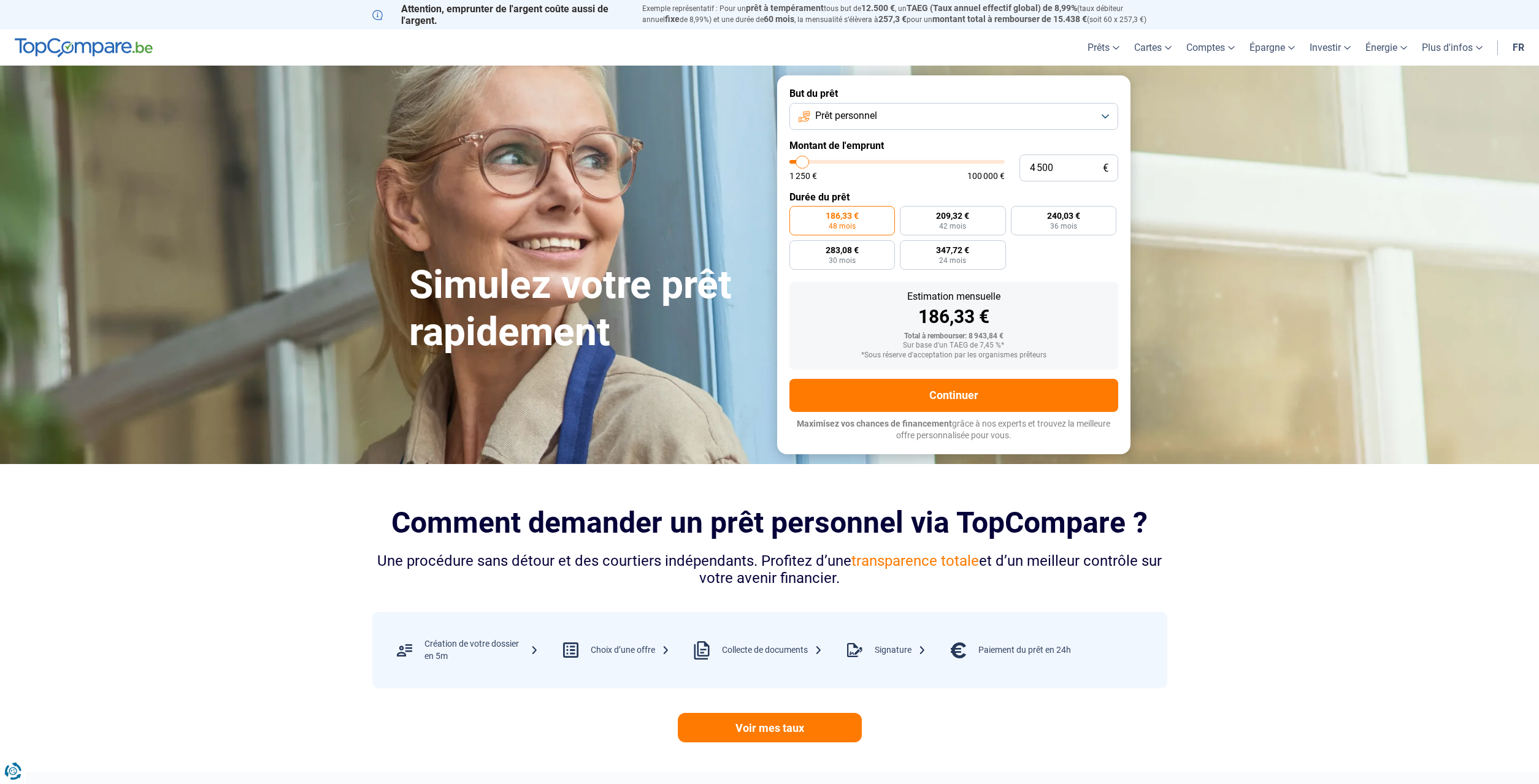
type input "4750"
type input "5 000"
type input "5000"
click at [803, 164] on input "range" at bounding box center [897, 162] width 215 height 4
radio input "true"
